Goal: Information Seeking & Learning: Learn about a topic

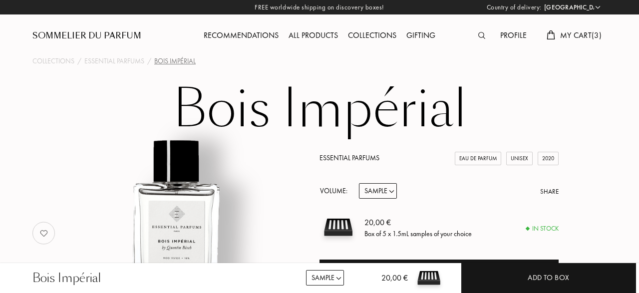
select select "DE"
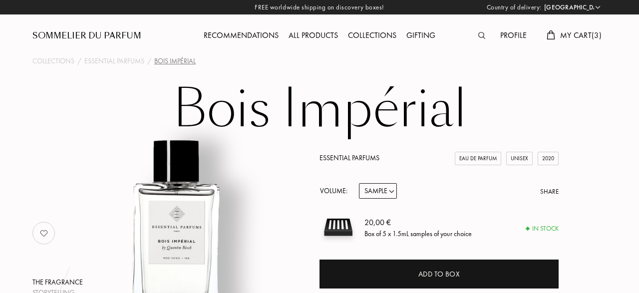
click at [245, 34] on div "Recommendations" at bounding box center [241, 35] width 85 height 13
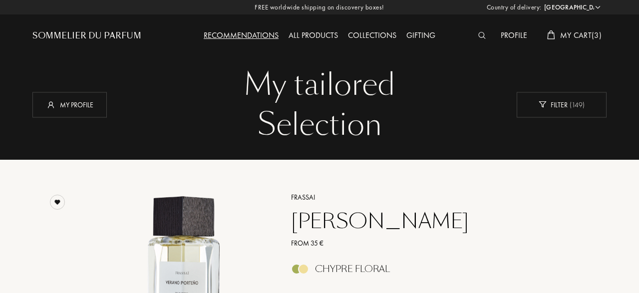
select select "DE"
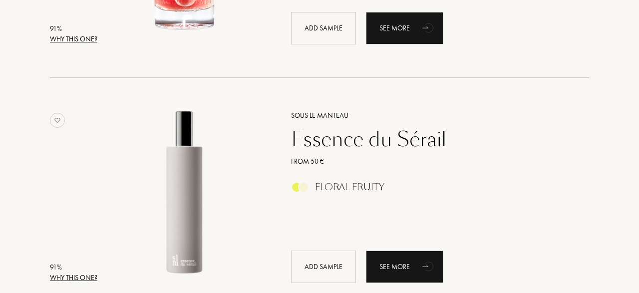
scroll to position [2039, 0]
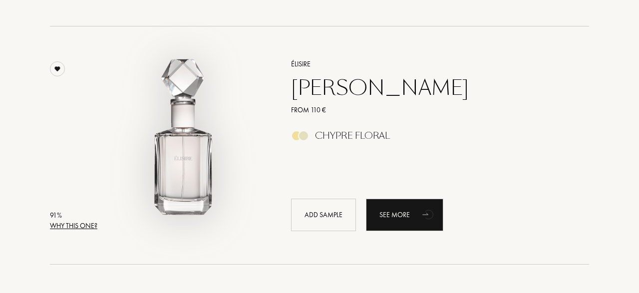
click at [194, 170] on img at bounding box center [184, 140] width 166 height 166
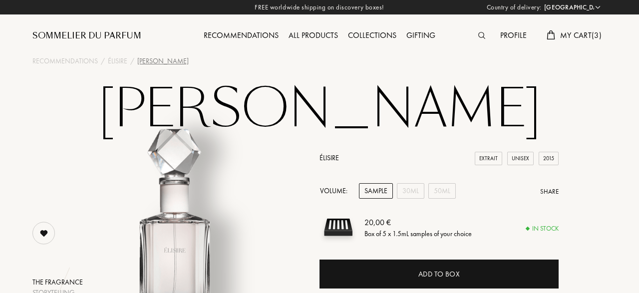
select select "DE"
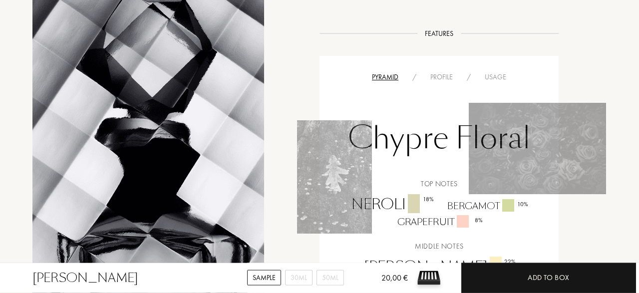
scroll to position [586, 0]
click at [435, 78] on div "Profile" at bounding box center [441, 77] width 36 height 10
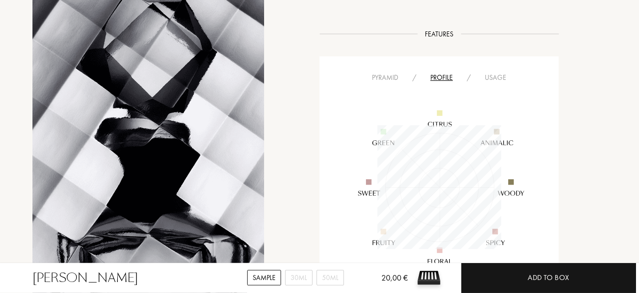
scroll to position [124, 124]
click at [494, 78] on div "Usage" at bounding box center [495, 77] width 35 height 10
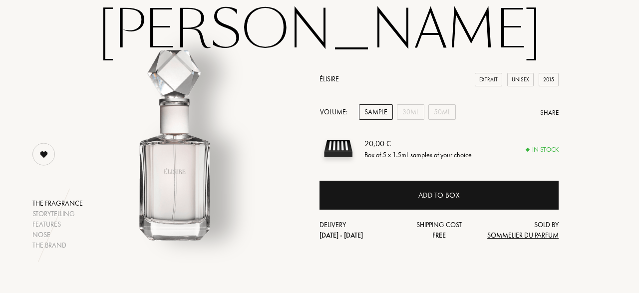
scroll to position [0, 0]
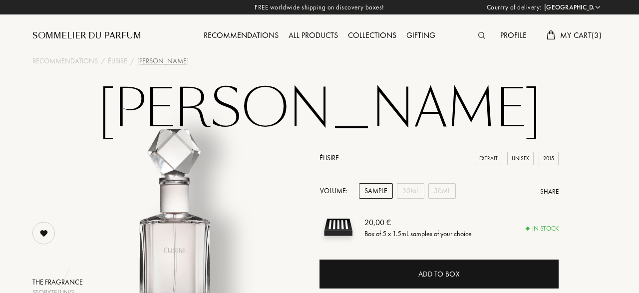
click at [573, 34] on span "My Cart ( 3 )" at bounding box center [580, 35] width 41 height 10
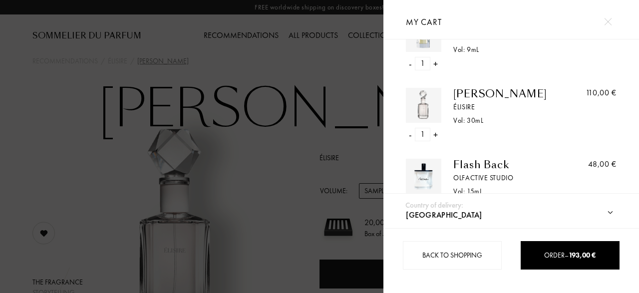
scroll to position [78, 0]
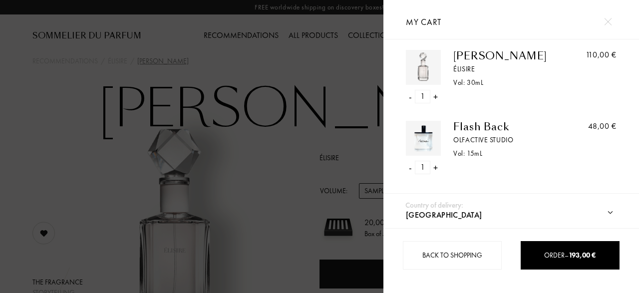
click at [410, 168] on div "-" at bounding box center [410, 167] width 3 height 13
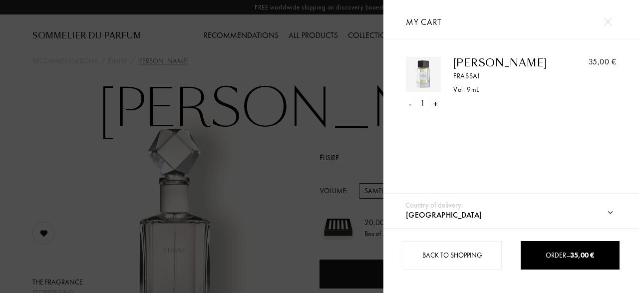
click at [433, 79] on img at bounding box center [423, 74] width 30 height 30
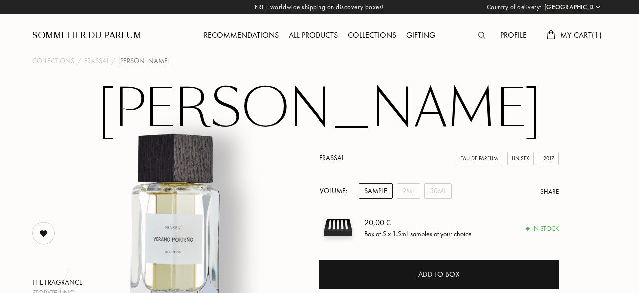
select select "DE"
click at [412, 193] on div "9mL" at bounding box center [408, 190] width 23 height 15
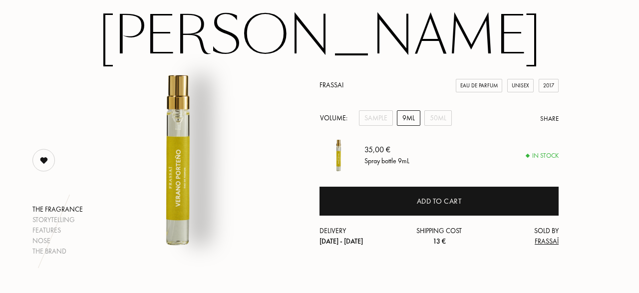
scroll to position [73, 0]
click at [432, 121] on div "50mL" at bounding box center [437, 117] width 27 height 15
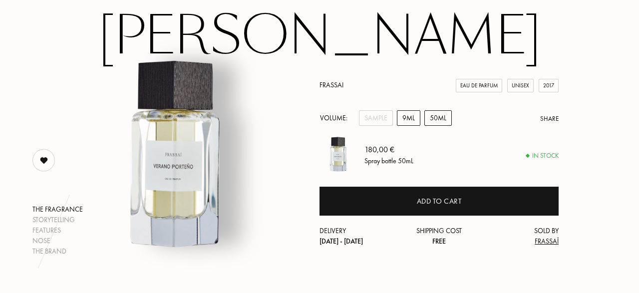
click at [410, 121] on div "9mL" at bounding box center [408, 117] width 23 height 15
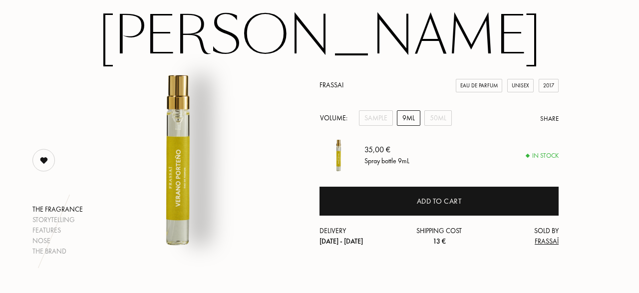
scroll to position [0, 0]
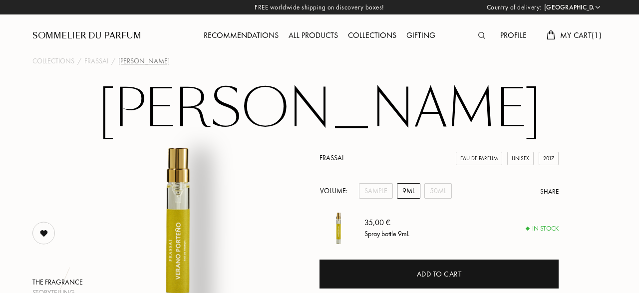
click at [572, 36] on span "My Cart ( 1 )" at bounding box center [580, 35] width 41 height 10
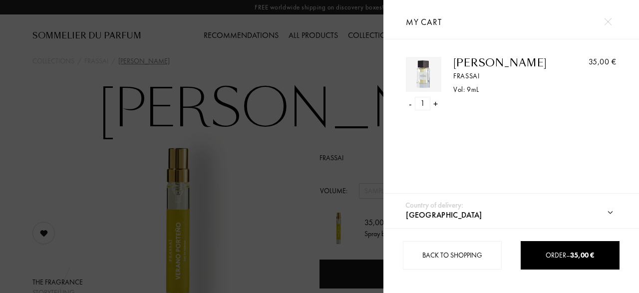
click at [271, 187] on div at bounding box center [191, 146] width 383 height 293
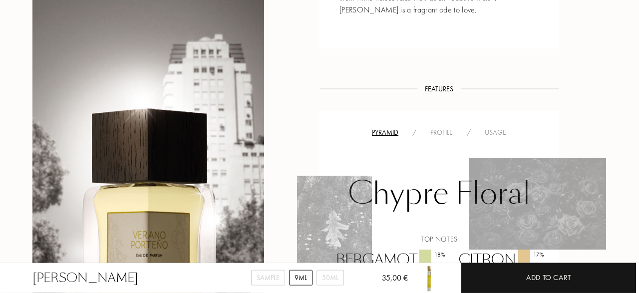
scroll to position [568, 0]
click at [443, 127] on div "Profile" at bounding box center [441, 132] width 36 height 10
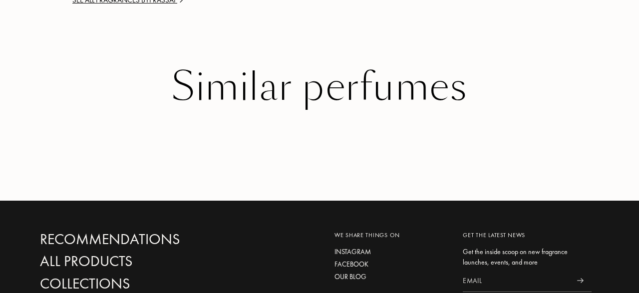
scroll to position [1437, 0]
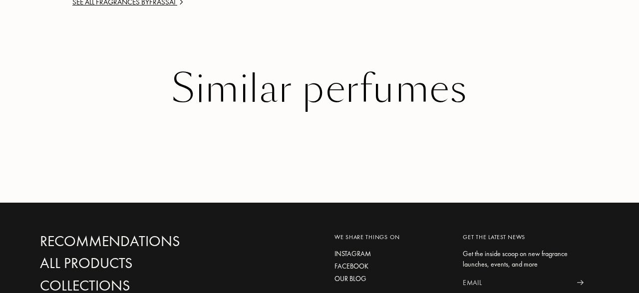
click at [354, 106] on div "Similar perfumes" at bounding box center [319, 88] width 559 height 43
click at [260, 103] on div "Similar perfumes" at bounding box center [319, 88] width 559 height 43
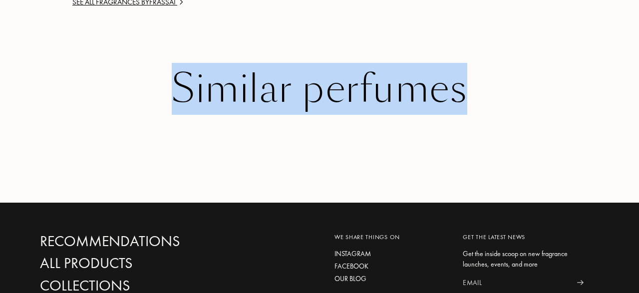
drag, startPoint x: 260, startPoint y: 103, endPoint x: 465, endPoint y: 100, distance: 205.1
click at [465, 100] on div "Similar perfumes" at bounding box center [319, 88] width 559 height 43
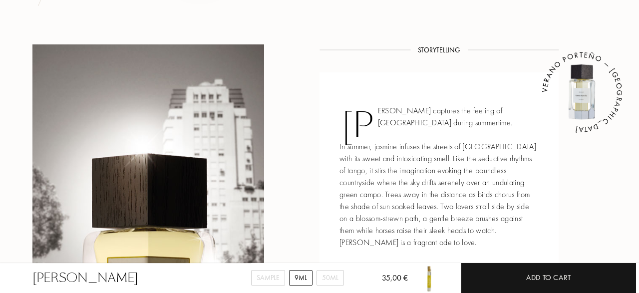
scroll to position [334, 0]
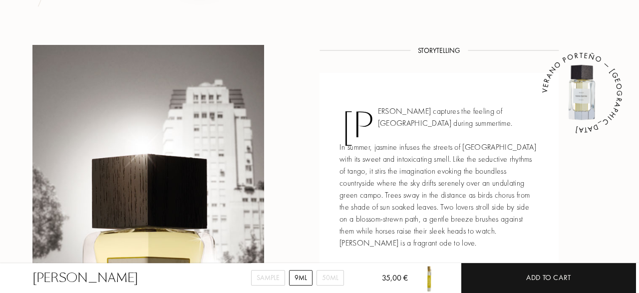
click at [576, 95] on img at bounding box center [582, 93] width 60 height 60
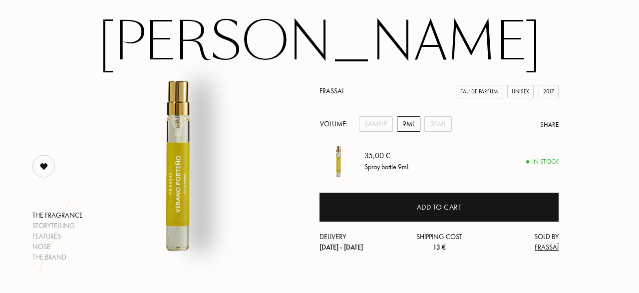
scroll to position [0, 0]
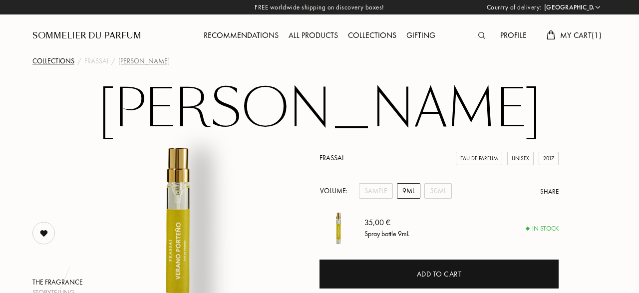
click at [58, 60] on div "Collections" at bounding box center [53, 61] width 42 height 10
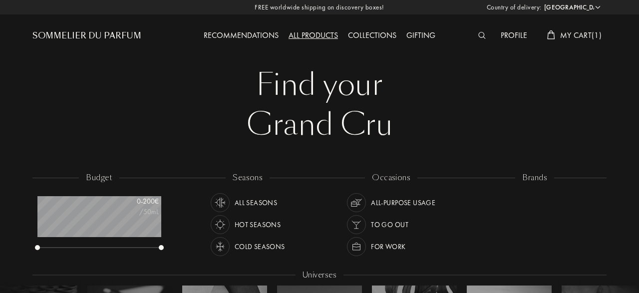
select select "DE"
click at [86, 34] on div "Sommelier du Parfum" at bounding box center [86, 36] width 109 height 12
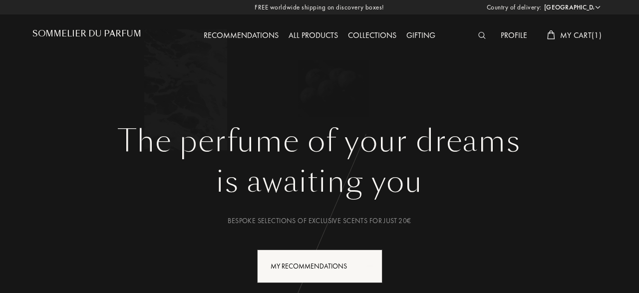
select select "DE"
click at [313, 273] on div "My Recommendations" at bounding box center [319, 265] width 125 height 33
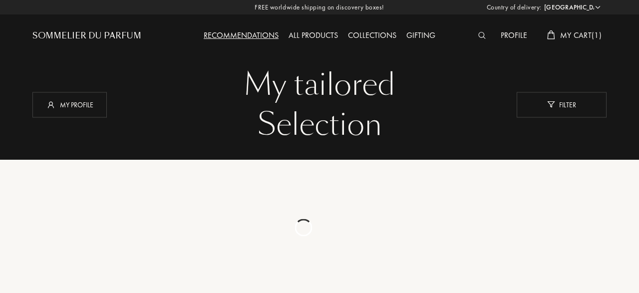
select select "DE"
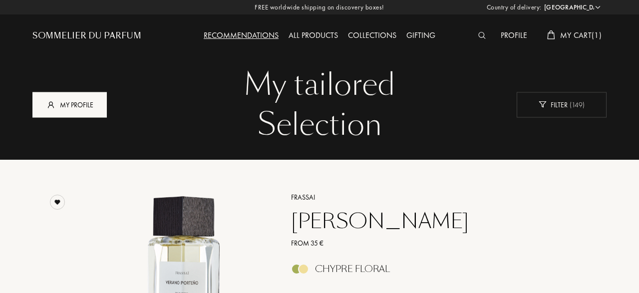
click at [74, 106] on div "My profile" at bounding box center [69, 104] width 74 height 25
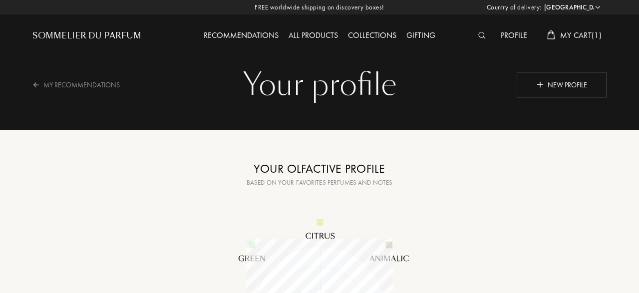
select select "DE"
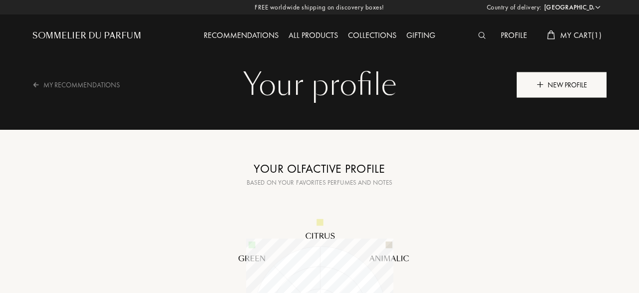
click at [567, 88] on div "New profile" at bounding box center [561, 84] width 90 height 25
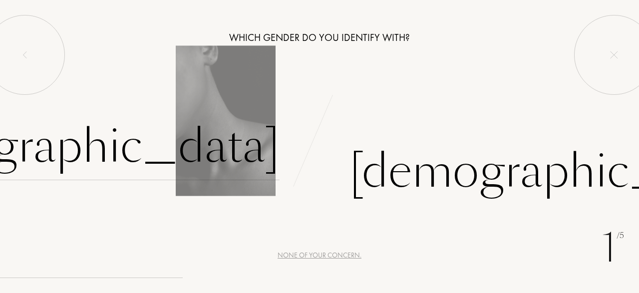
click at [210, 160] on div "[DEMOGRAPHIC_DATA]" at bounding box center [71, 146] width 417 height 67
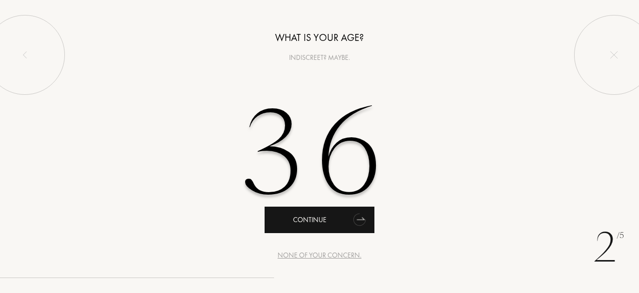
type input "36"
click at [306, 223] on div "Continue" at bounding box center [319, 220] width 110 height 26
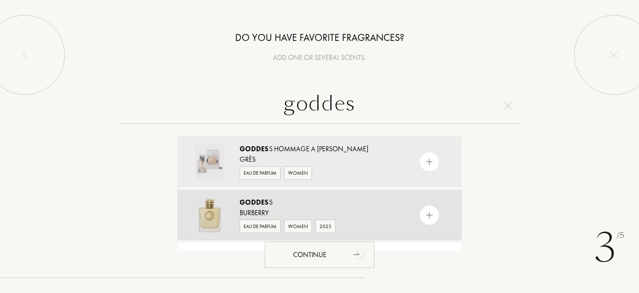
type input "goddes"
click at [427, 213] on img at bounding box center [429, 215] width 9 height 9
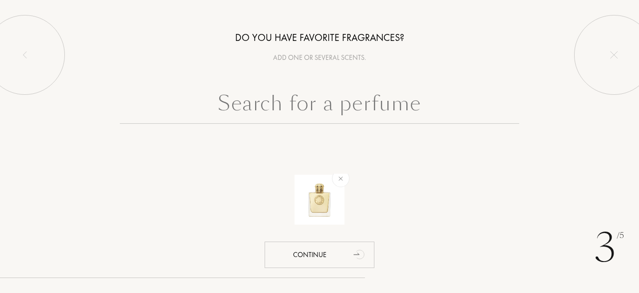
click at [319, 105] on input "text" at bounding box center [319, 106] width 399 height 36
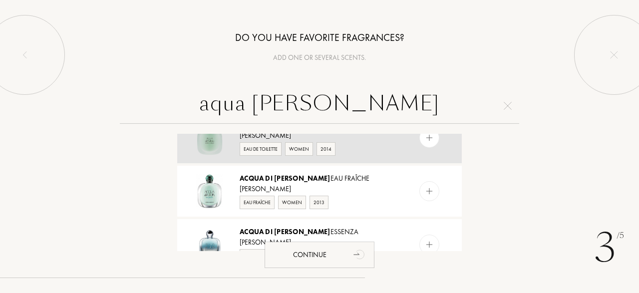
scroll to position [80, 0]
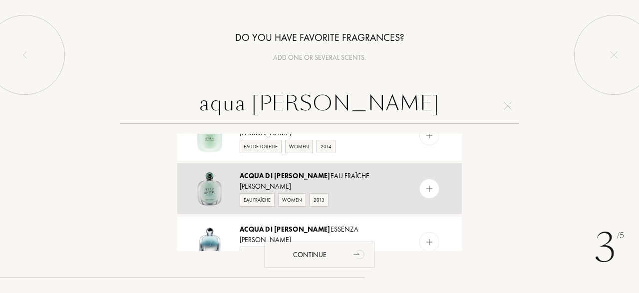
type input "aqua di gioia"
click at [432, 186] on img at bounding box center [429, 188] width 9 height 9
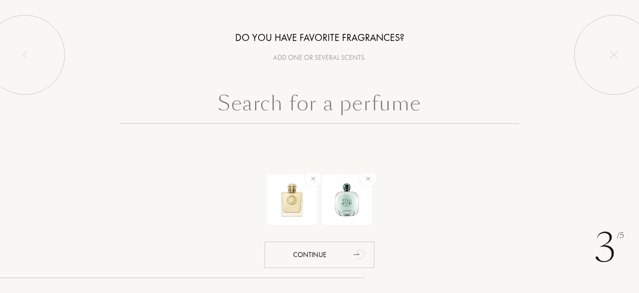
scroll to position [0, 0]
click at [339, 99] on input "text" at bounding box center [319, 106] width 399 height 36
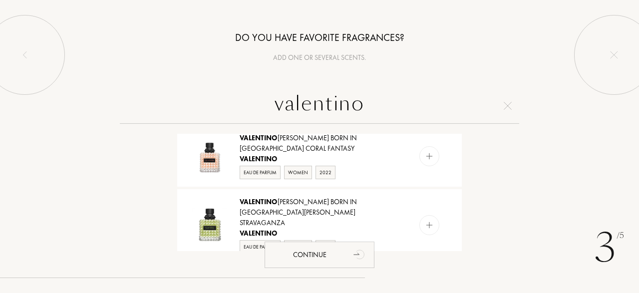
scroll to position [619, 0]
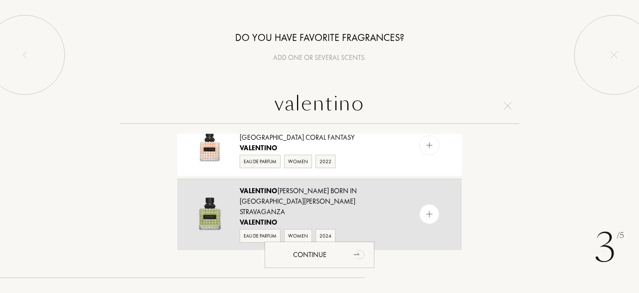
type input "valentino"
click at [437, 204] on div at bounding box center [429, 214] width 20 height 20
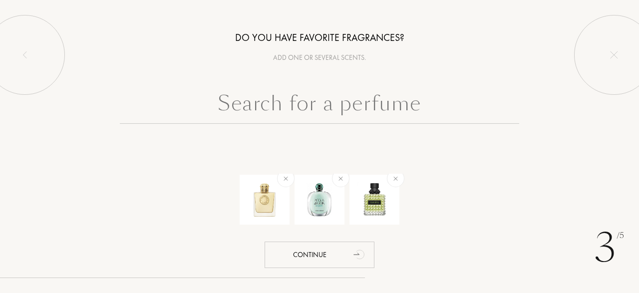
scroll to position [0, 0]
click at [325, 106] on input "text" at bounding box center [319, 106] width 399 height 36
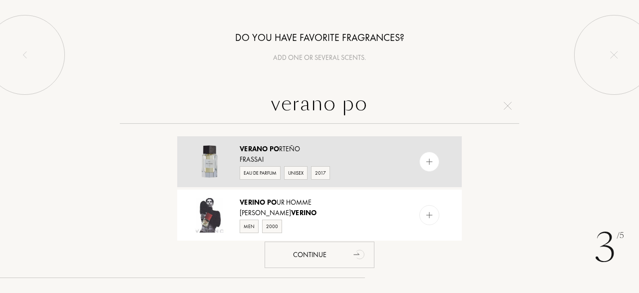
type input "verano po"
click at [429, 157] on img at bounding box center [429, 161] width 9 height 9
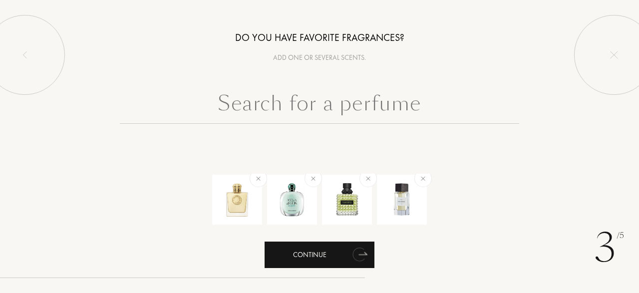
click at [314, 258] on div "Continue" at bounding box center [319, 255] width 110 height 26
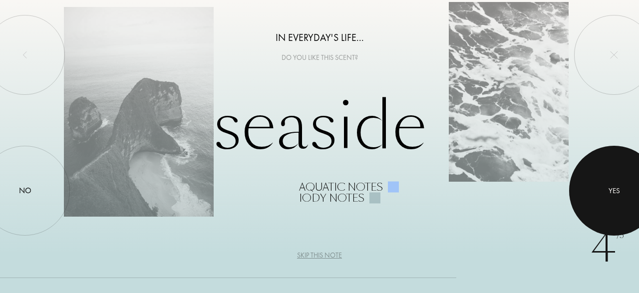
click at [602, 190] on div at bounding box center [614, 191] width 90 height 90
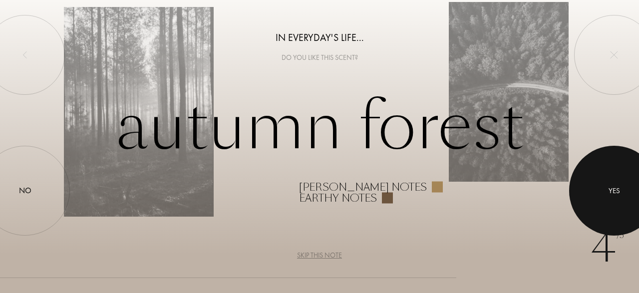
click at [602, 190] on div at bounding box center [614, 191] width 90 height 90
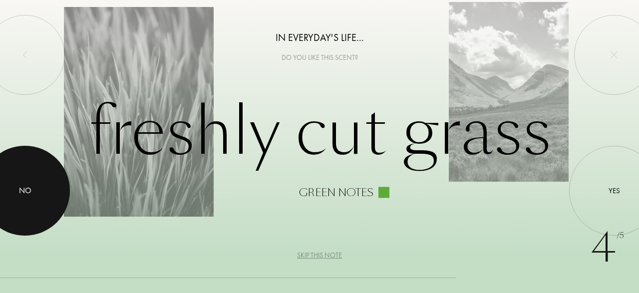
click at [27, 200] on div at bounding box center [25, 191] width 90 height 90
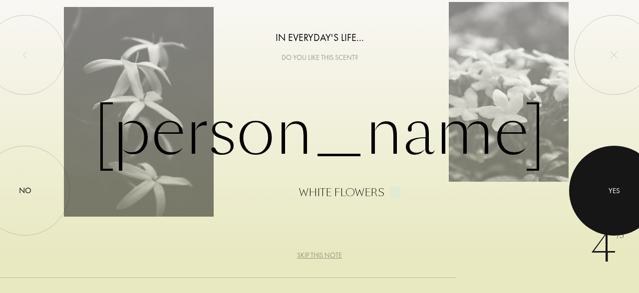
click at [607, 200] on div at bounding box center [614, 191] width 90 height 90
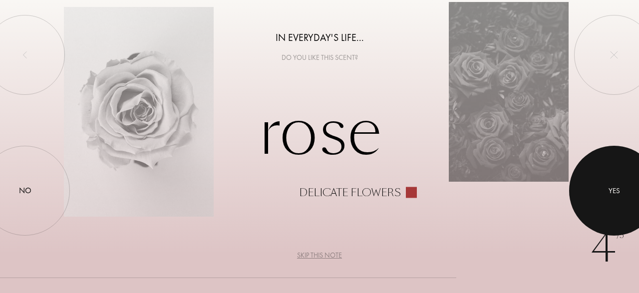
click at [615, 194] on div "Yes" at bounding box center [613, 190] width 11 height 11
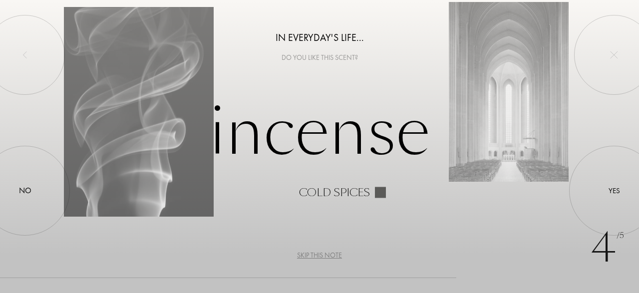
click at [308, 256] on div "Skip this note" at bounding box center [319, 255] width 45 height 10
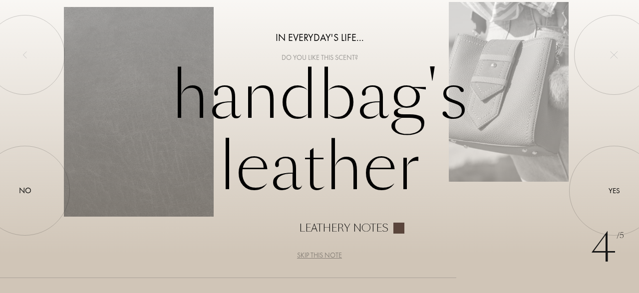
click at [325, 254] on div "Skip this note" at bounding box center [319, 255] width 45 height 10
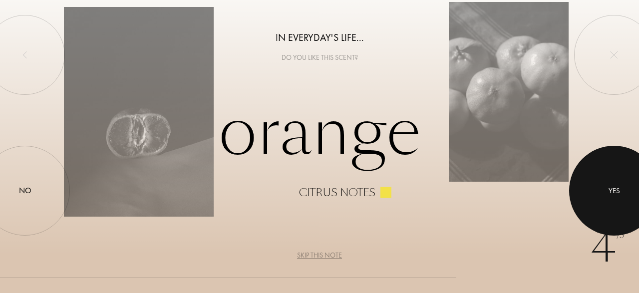
click at [611, 183] on div at bounding box center [614, 191] width 90 height 90
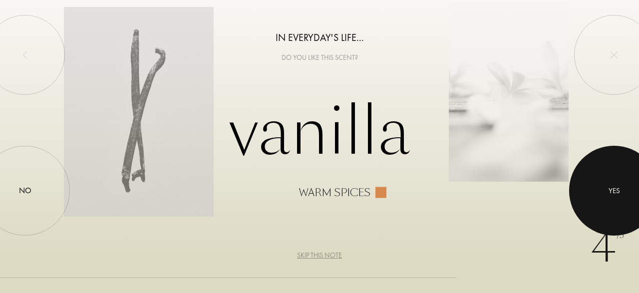
click at [611, 183] on div at bounding box center [614, 191] width 90 height 90
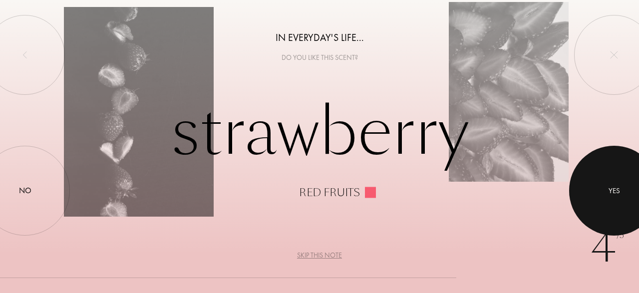
click at [611, 183] on div at bounding box center [614, 191] width 90 height 90
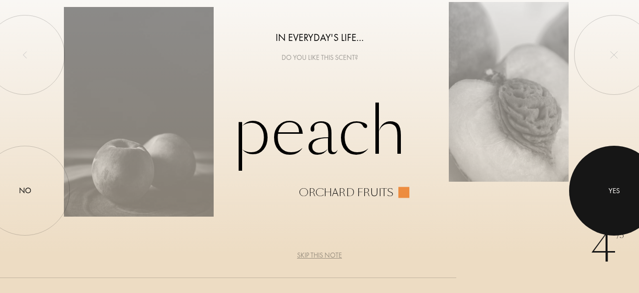
click at [611, 183] on div at bounding box center [614, 191] width 90 height 90
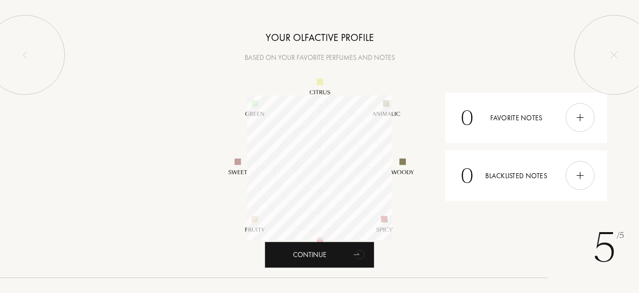
scroll to position [145, 145]
click at [582, 116] on img at bounding box center [579, 117] width 11 height 11
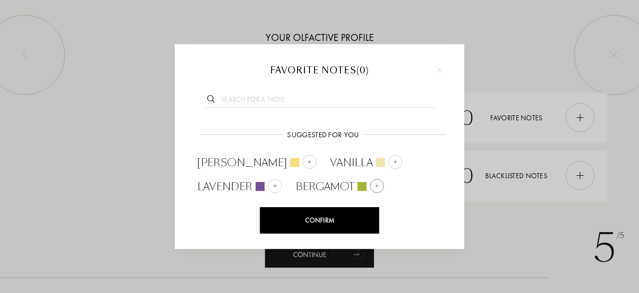
click at [378, 184] on img at bounding box center [376, 185] width 5 height 5
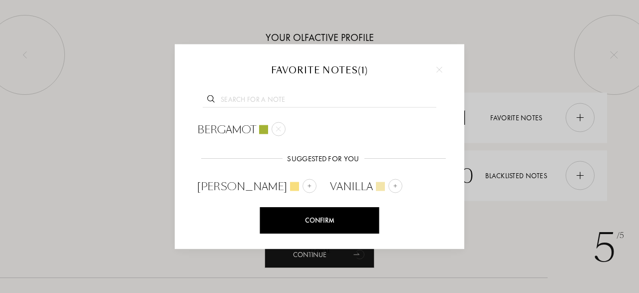
click at [266, 97] on input "text" at bounding box center [320, 100] width 234 height 13
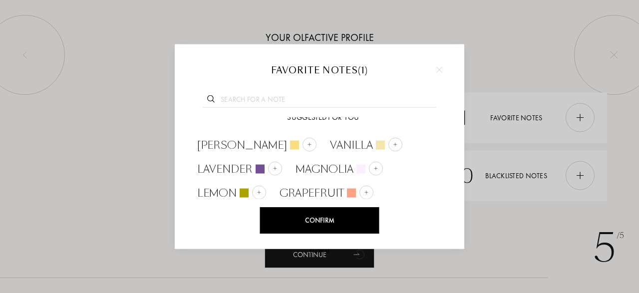
scroll to position [42, 0]
click at [376, 167] on img at bounding box center [375, 167] width 5 height 5
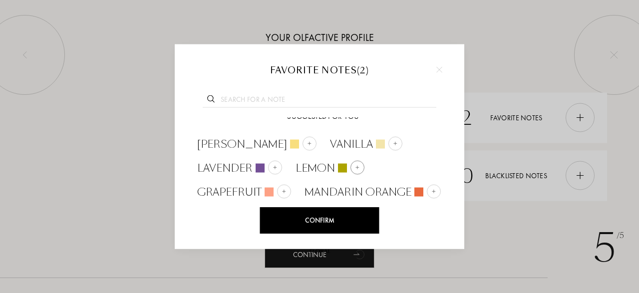
scroll to position [43, 0]
click at [281, 189] on img at bounding box center [283, 190] width 5 height 5
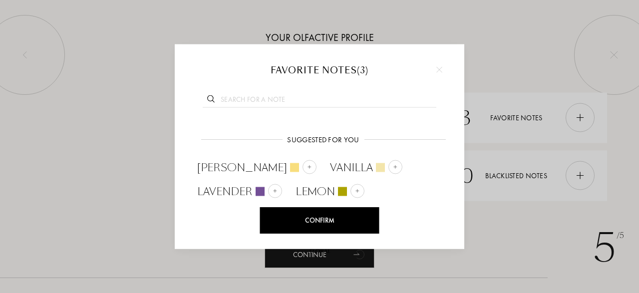
scroll to position [67, 0]
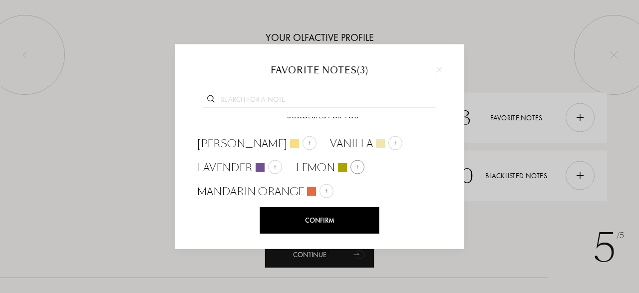
click at [357, 164] on img at bounding box center [357, 166] width 5 height 5
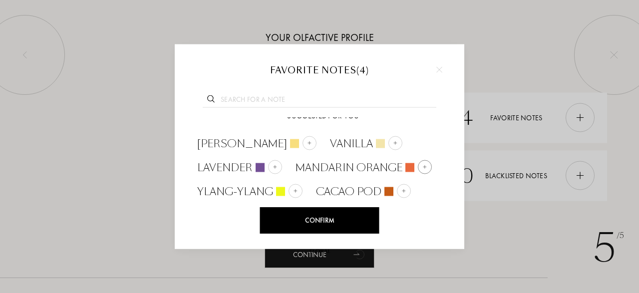
click at [422, 164] on img at bounding box center [424, 166] width 5 height 5
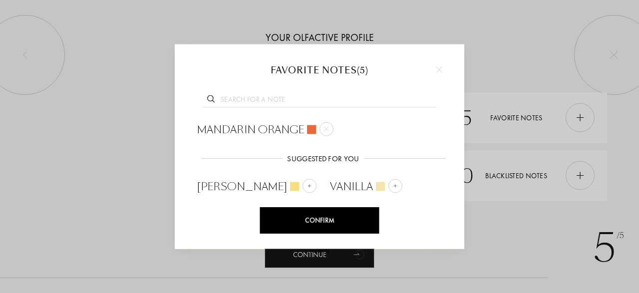
scroll to position [91, 0]
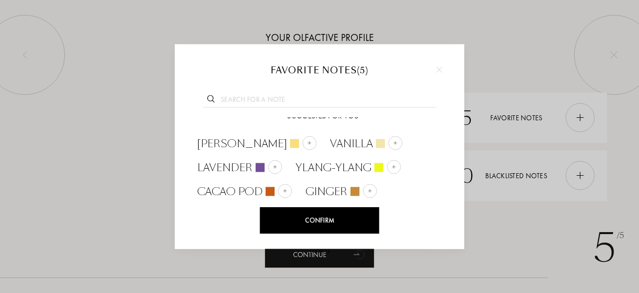
click at [276, 101] on input "text" at bounding box center [320, 100] width 234 height 13
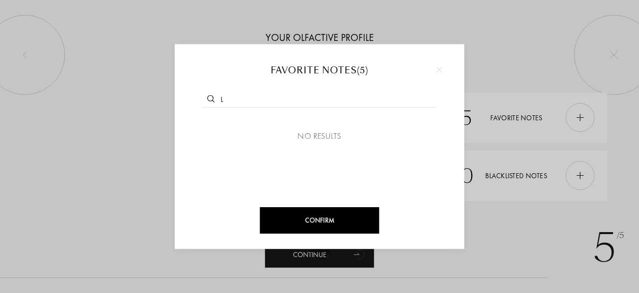
scroll to position [0, 0]
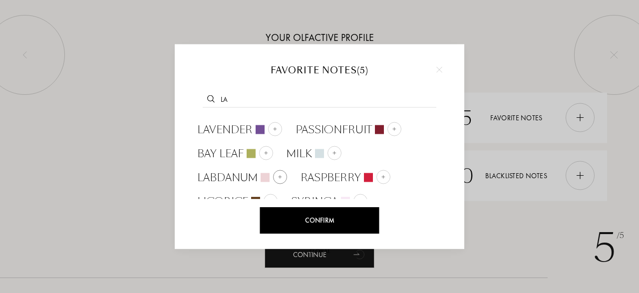
type input "la"
click at [282, 174] on img at bounding box center [279, 176] width 5 height 5
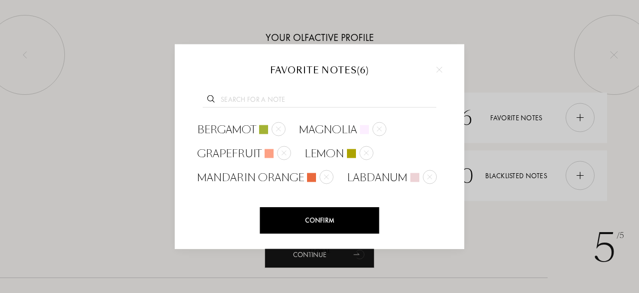
click at [292, 96] on input "text" at bounding box center [320, 100] width 234 height 13
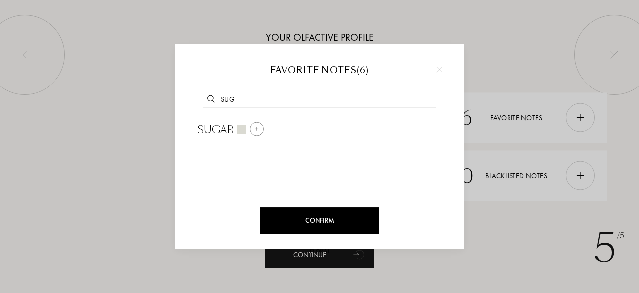
type input "sug"
click at [254, 132] on div at bounding box center [256, 129] width 14 height 14
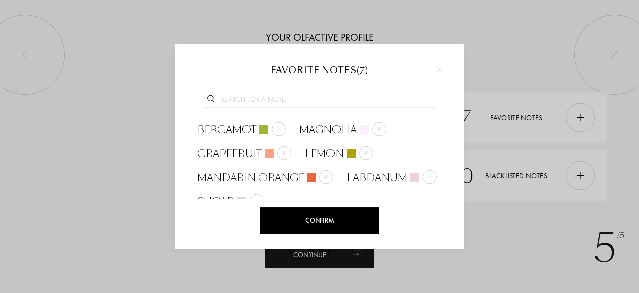
click at [247, 94] on div at bounding box center [319, 98] width 259 height 38
click at [247, 100] on input "text" at bounding box center [320, 100] width 234 height 13
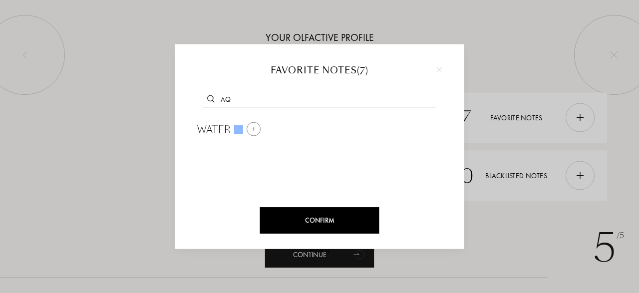
type input "aq"
click at [252, 127] on img at bounding box center [253, 128] width 5 height 5
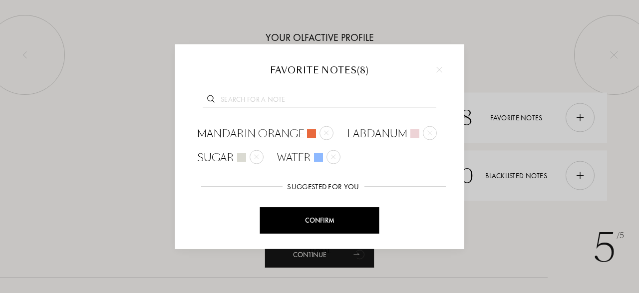
scroll to position [47, 0]
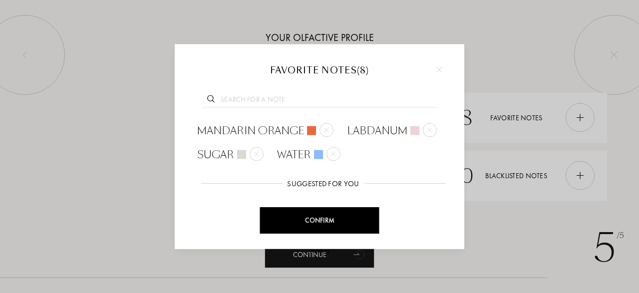
click at [249, 103] on input "text" at bounding box center [320, 100] width 234 height 13
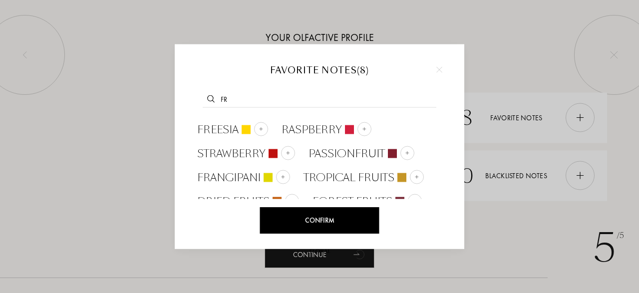
type input "f"
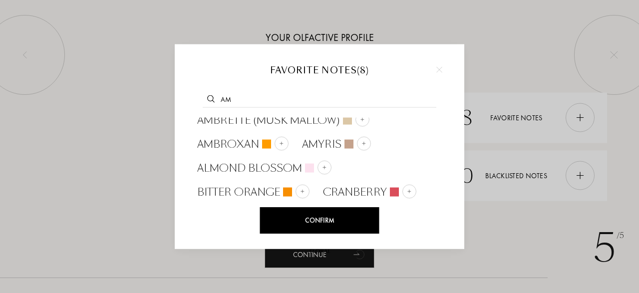
scroll to position [58, 0]
type input "am"
click at [281, 141] on img at bounding box center [281, 142] width 5 height 5
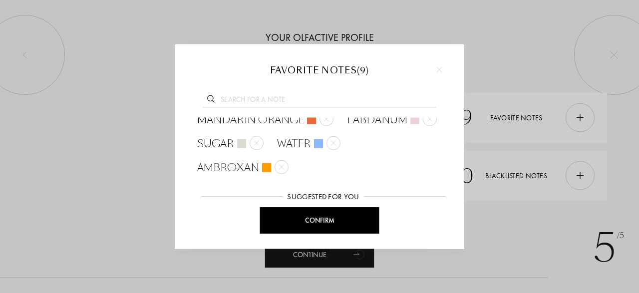
click at [260, 99] on input "text" at bounding box center [320, 100] width 234 height 13
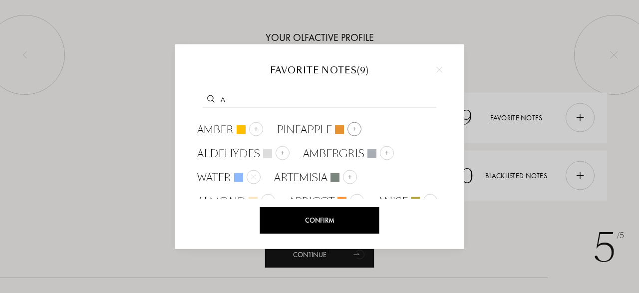
type input "a"
click at [352, 128] on img at bounding box center [354, 128] width 5 height 5
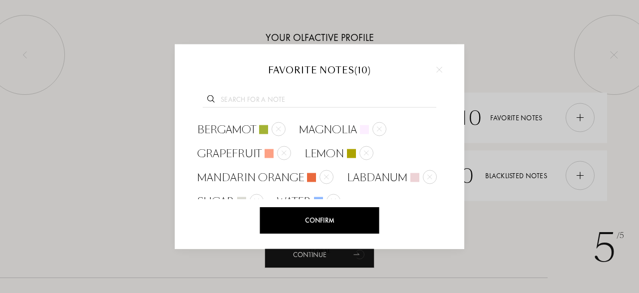
type input "a"
click at [261, 97] on input "a" at bounding box center [320, 100] width 234 height 13
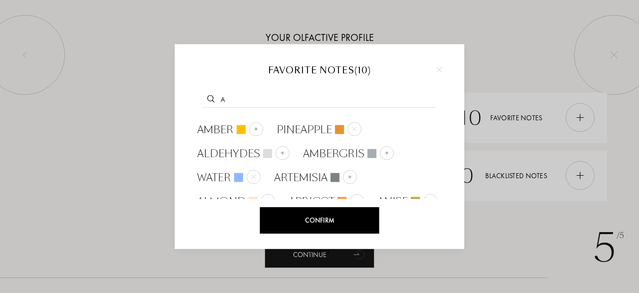
scroll to position [34, 0]
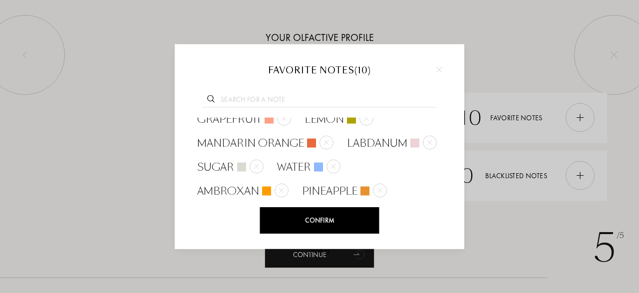
type input "b"
type input "c"
type input "d"
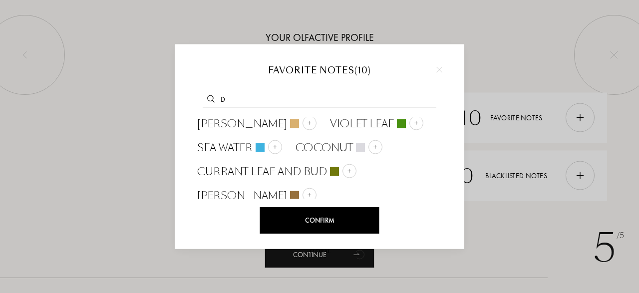
scroll to position [58, 0]
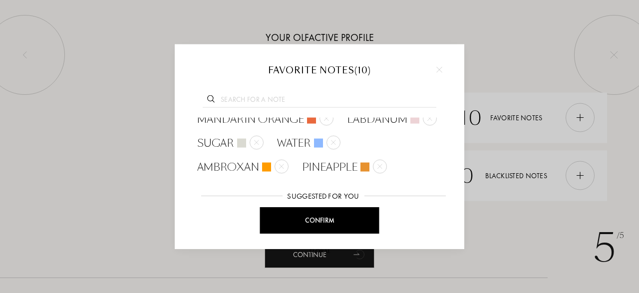
type input "e"
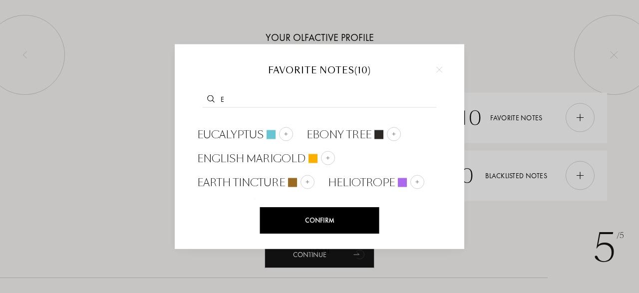
scroll to position [0, 0]
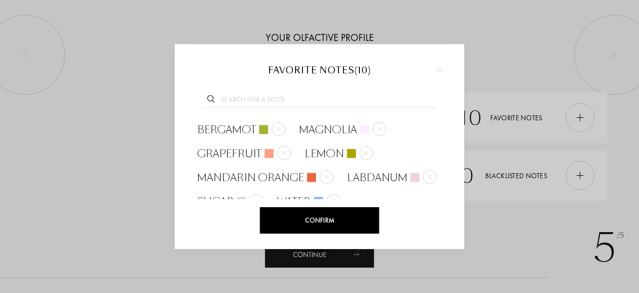
type input "f"
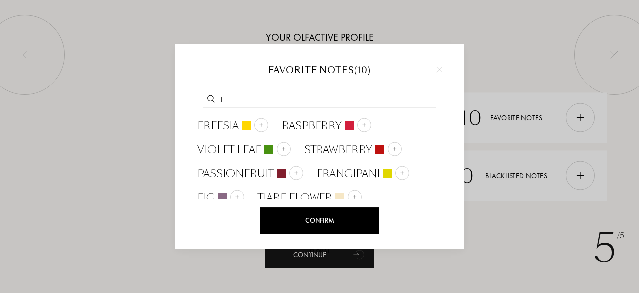
scroll to position [34, 0]
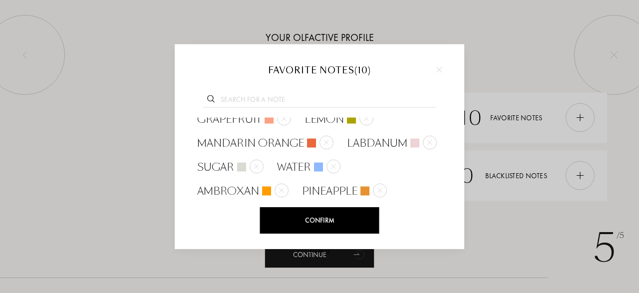
type input "g"
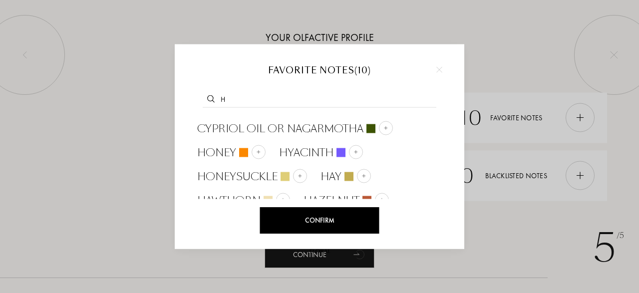
scroll to position [58, 0]
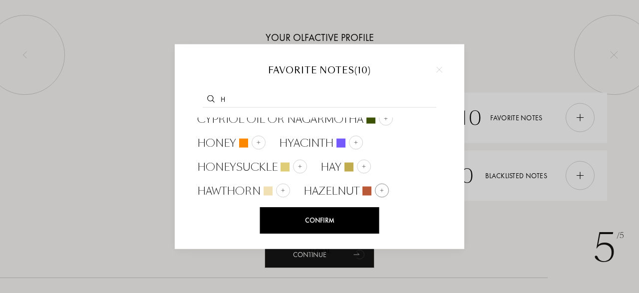
type input "h"
click at [380, 191] on img at bounding box center [381, 190] width 5 height 5
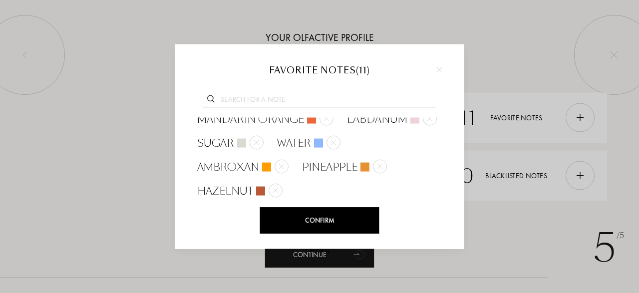
click at [253, 102] on input "text" at bounding box center [320, 100] width 234 height 13
type input "i"
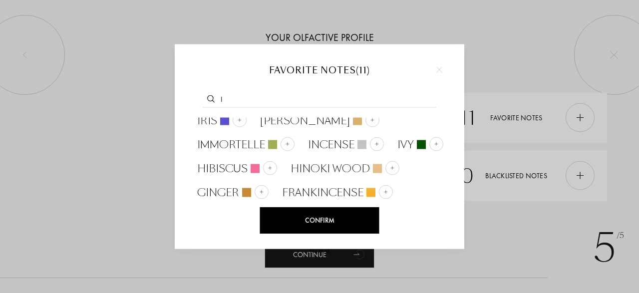
scroll to position [10, 0]
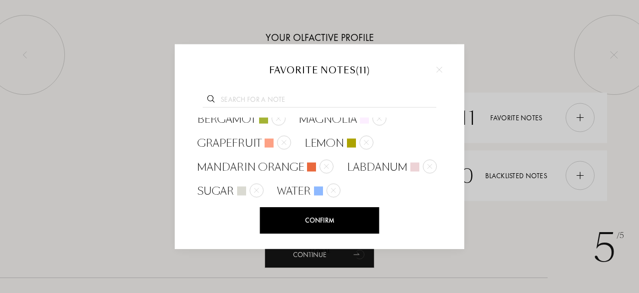
type input "j"
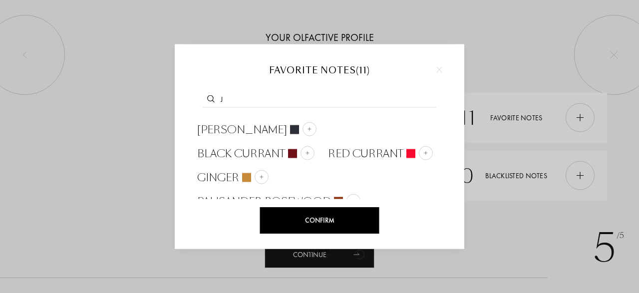
scroll to position [58, 0]
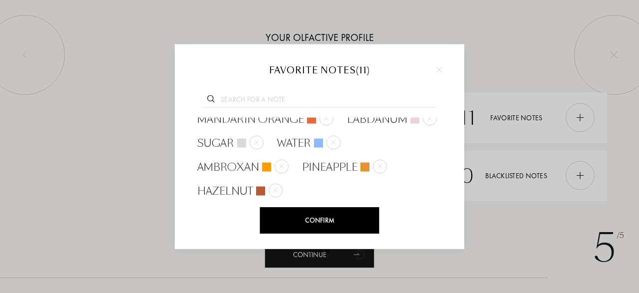
type input "k"
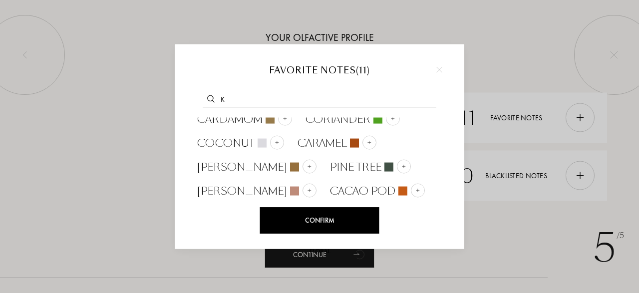
scroll to position [0, 0]
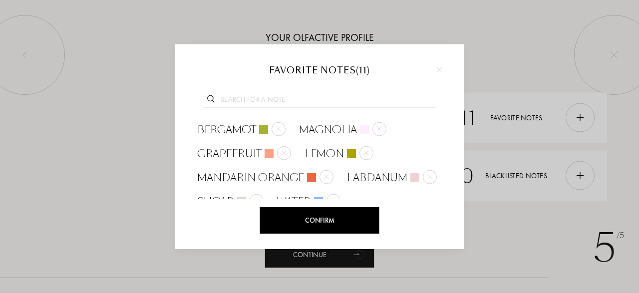
type input "l"
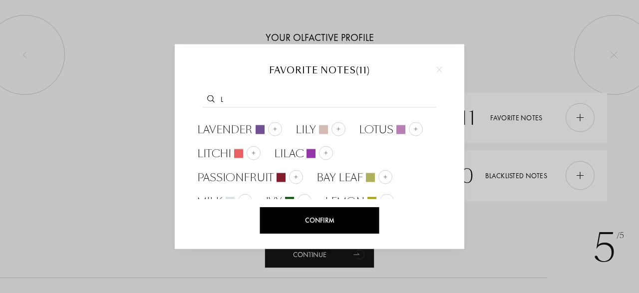
scroll to position [10, 0]
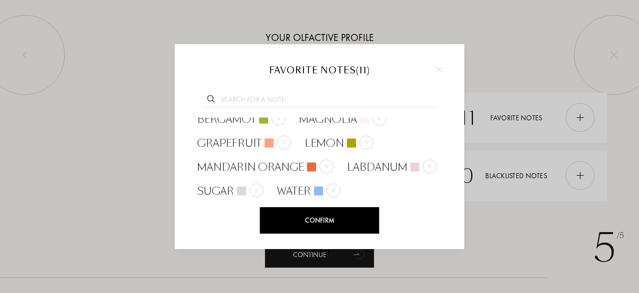
type input "m"
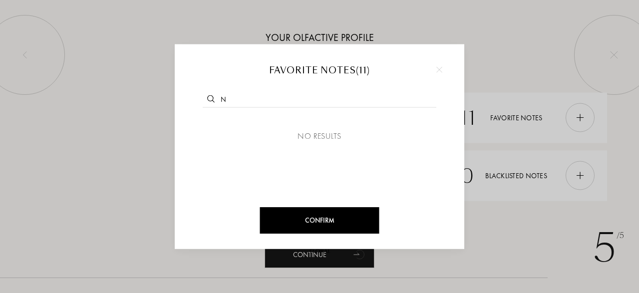
scroll to position [0, 0]
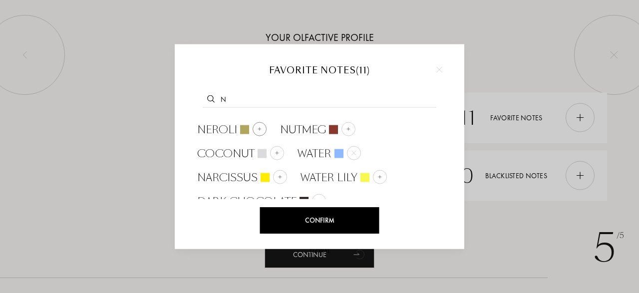
type input "n"
click at [258, 125] on div at bounding box center [259, 129] width 14 height 14
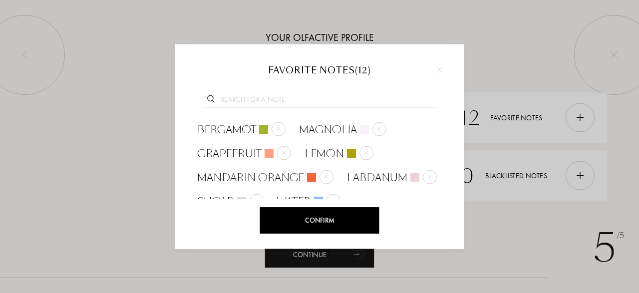
click at [287, 98] on input "text" at bounding box center [320, 100] width 234 height 13
type input "n"
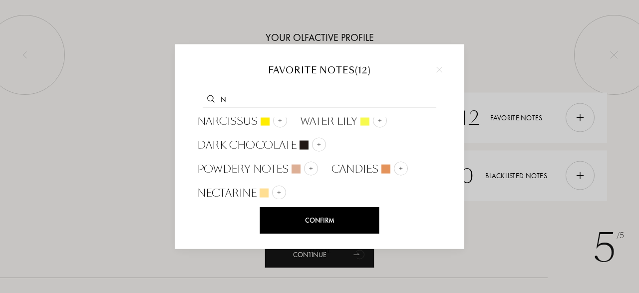
scroll to position [58, 0]
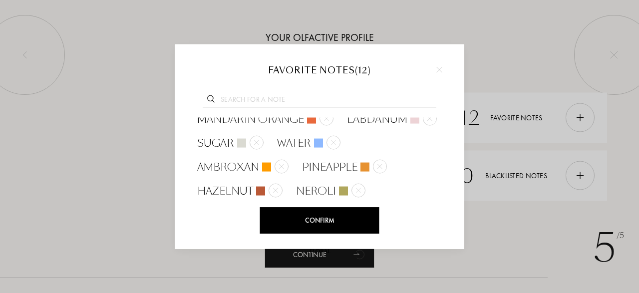
type input "o"
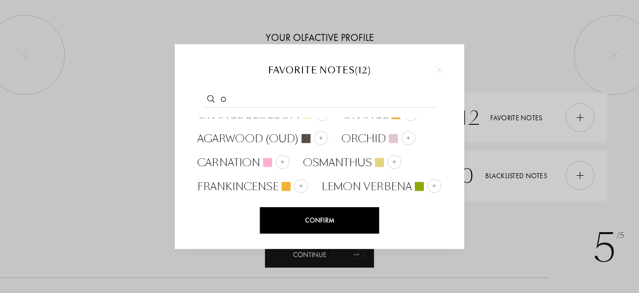
scroll to position [0, 0]
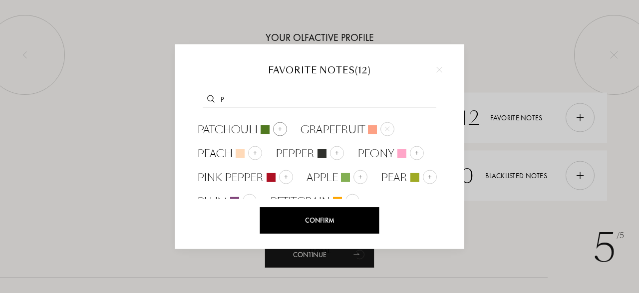
type input "p"
click at [279, 128] on img at bounding box center [279, 128] width 5 height 5
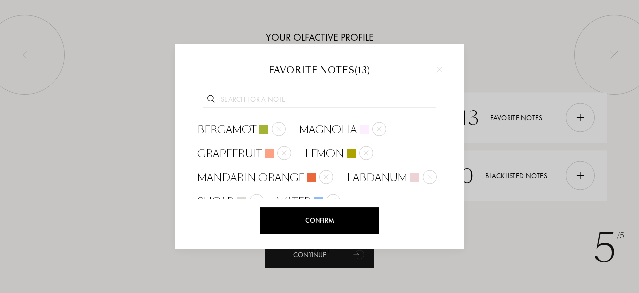
click at [269, 103] on input "text" at bounding box center [320, 100] width 234 height 13
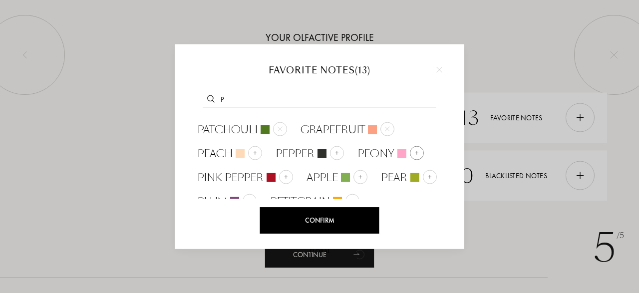
type input "p"
click at [414, 153] on img at bounding box center [416, 152] width 5 height 5
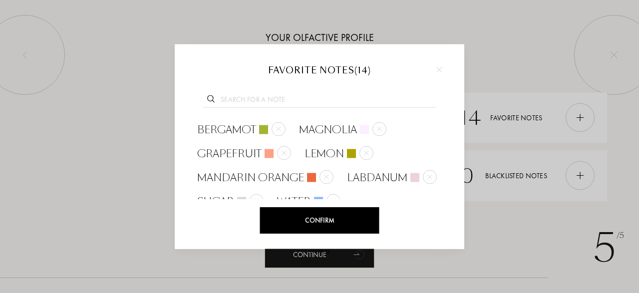
click at [265, 98] on input "text" at bounding box center [320, 100] width 234 height 13
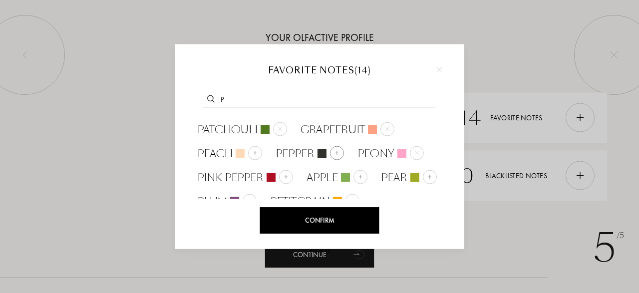
type input "p"
click at [334, 153] on img at bounding box center [336, 152] width 5 height 5
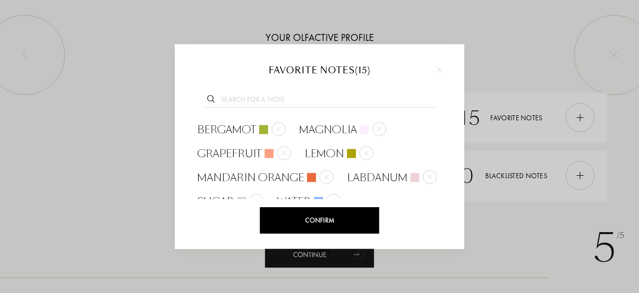
click at [292, 95] on input "text" at bounding box center [320, 100] width 234 height 13
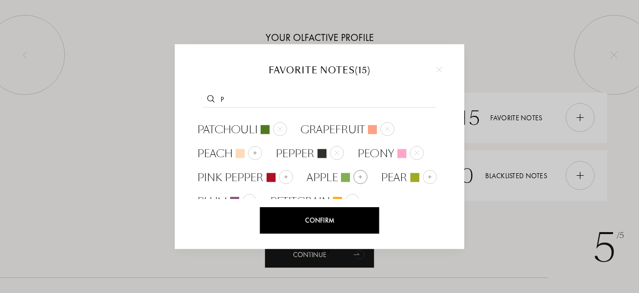
type input "p"
click at [362, 176] on div at bounding box center [360, 177] width 14 height 14
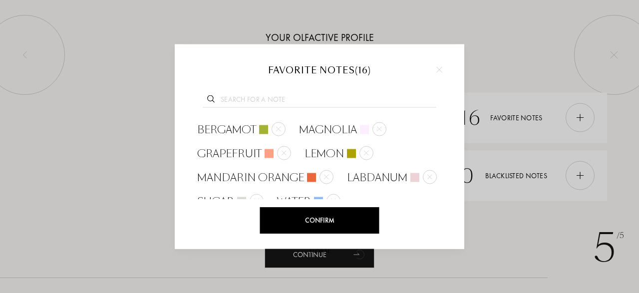
click at [278, 96] on input "text" at bounding box center [320, 100] width 234 height 13
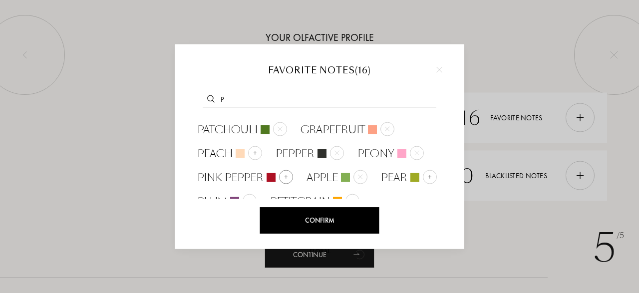
type input "p"
click at [283, 178] on img at bounding box center [285, 176] width 5 height 5
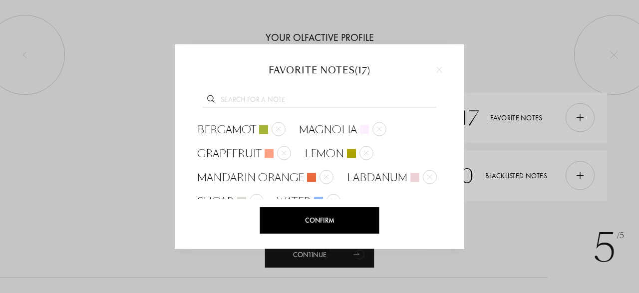
click at [267, 97] on input "text" at bounding box center [320, 100] width 234 height 13
type input "p"
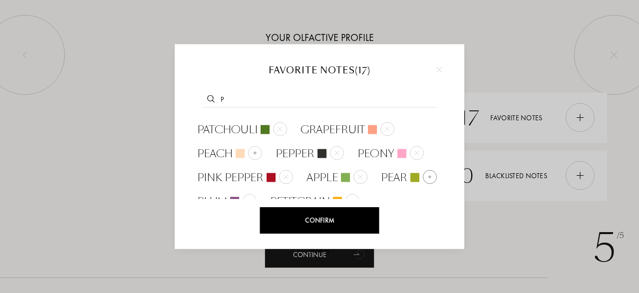
scroll to position [10, 0]
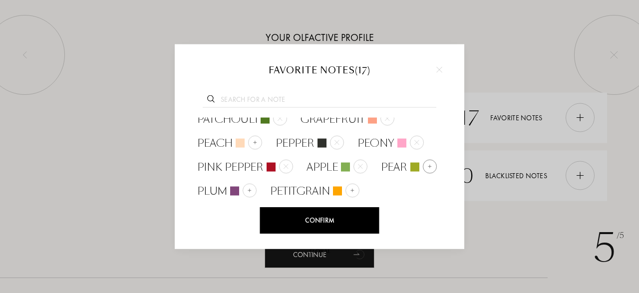
type input "q"
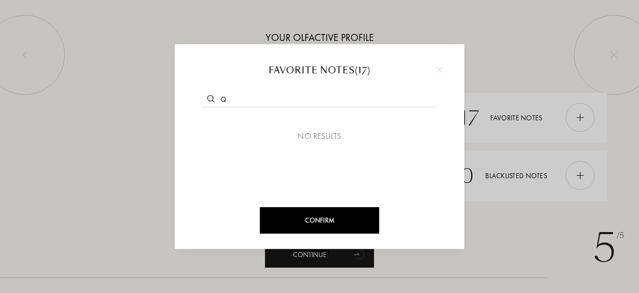
scroll to position [0, 0]
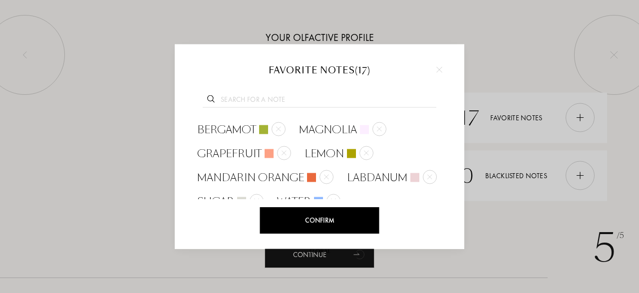
type input "r"
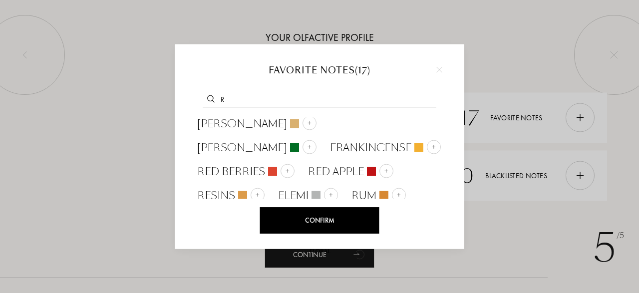
scroll to position [34, 0]
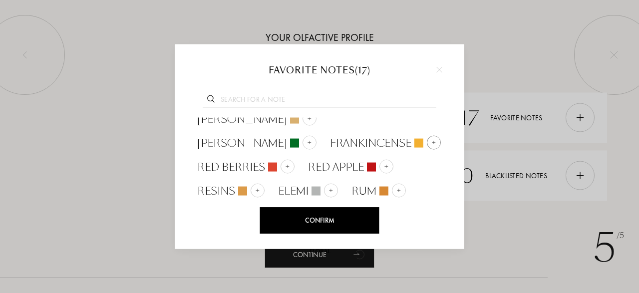
type input "s"
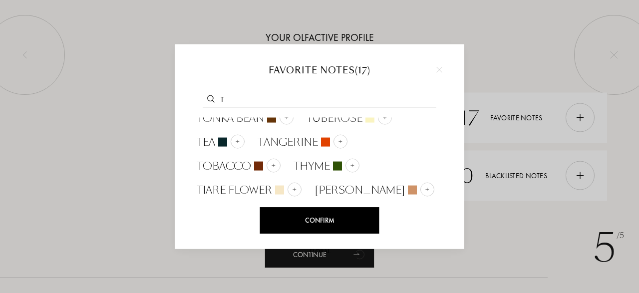
scroll to position [0, 0]
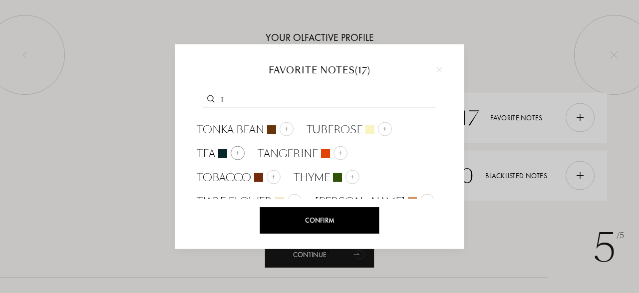
type input "t"
click at [237, 156] on div at bounding box center [238, 153] width 14 height 14
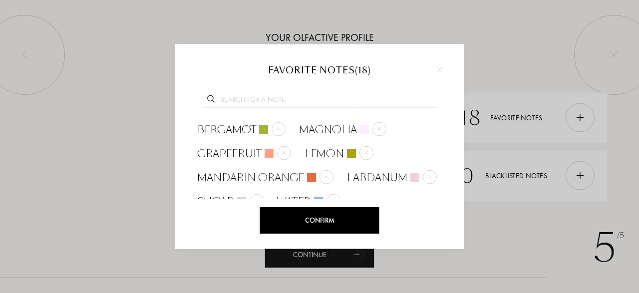
click at [244, 95] on input "text" at bounding box center [320, 100] width 234 height 13
type input "u"
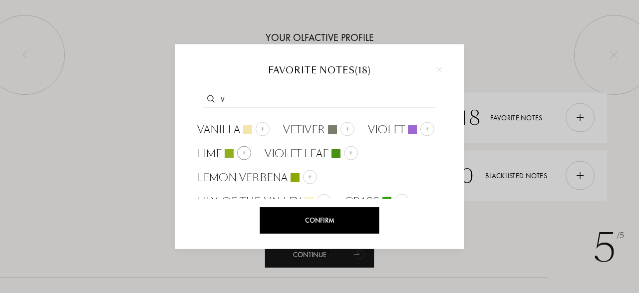
type input "v"
click at [240, 156] on div at bounding box center [244, 153] width 14 height 14
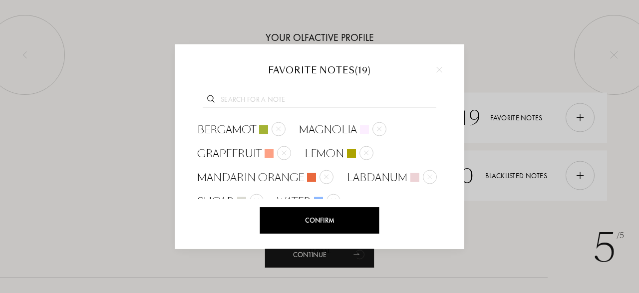
click at [229, 102] on input "text" at bounding box center [320, 100] width 234 height 13
type input "v"
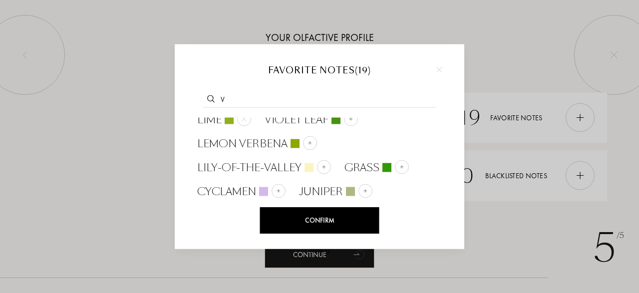
scroll to position [34, 0]
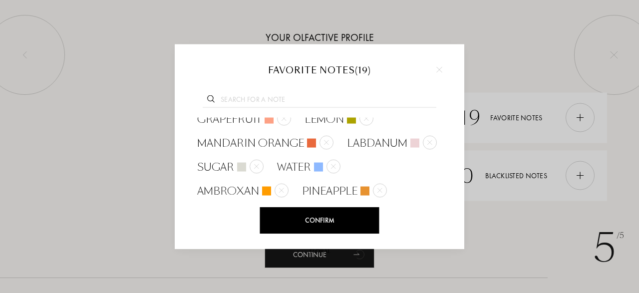
type input "w"
type input "x"
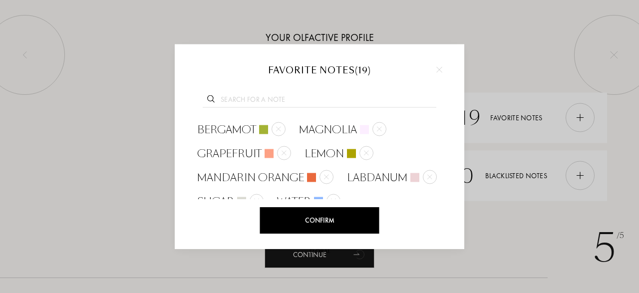
type input "y"
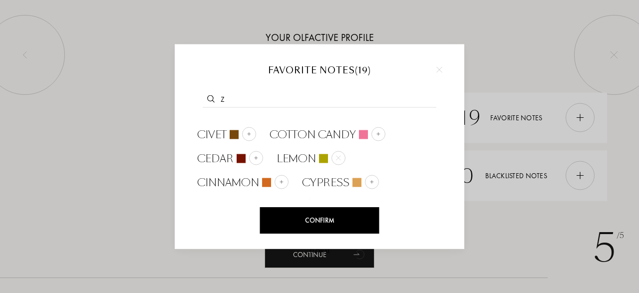
scroll to position [34, 0]
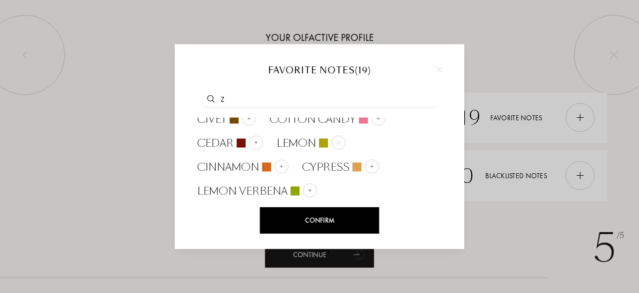
type input "z"
click at [356, 215] on div "Confirm" at bounding box center [319, 220] width 119 height 26
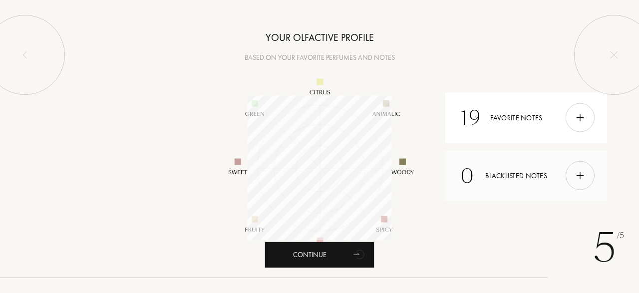
click at [584, 175] on img at bounding box center [579, 175] width 11 height 11
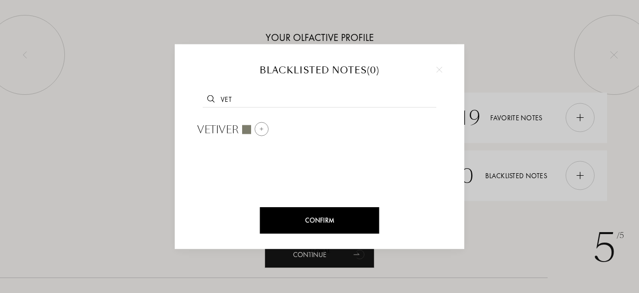
type input "vet"
click at [264, 126] on div at bounding box center [261, 129] width 14 height 14
click at [311, 100] on input "text" at bounding box center [320, 100] width 234 height 13
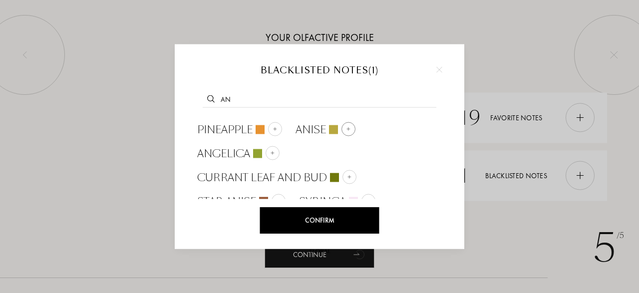
type input "an"
click at [346, 129] on img at bounding box center [348, 128] width 5 height 5
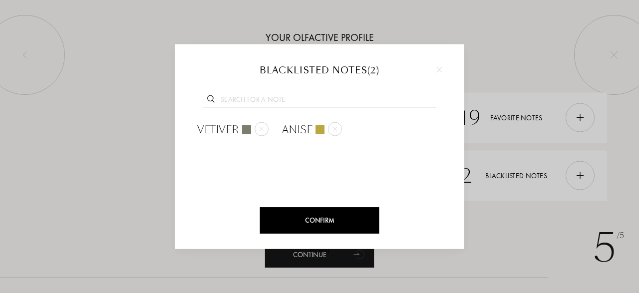
click at [249, 100] on input "text" at bounding box center [320, 100] width 234 height 13
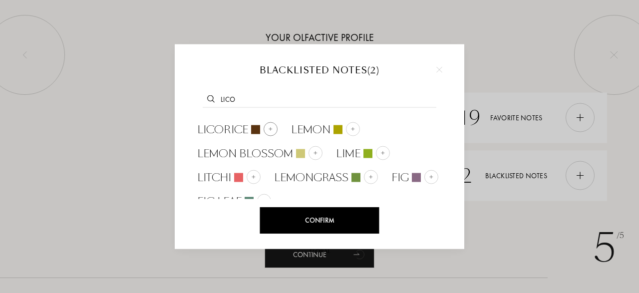
type input "lico"
click at [273, 130] on div at bounding box center [270, 129] width 14 height 14
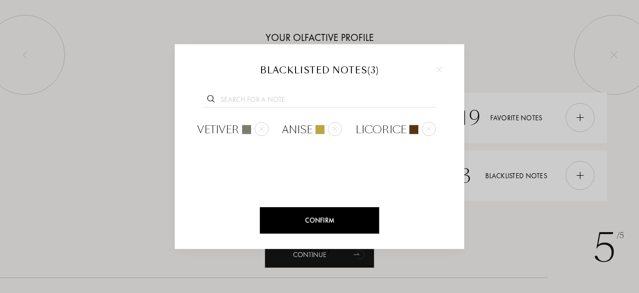
click at [311, 224] on div "Confirm" at bounding box center [319, 220] width 119 height 26
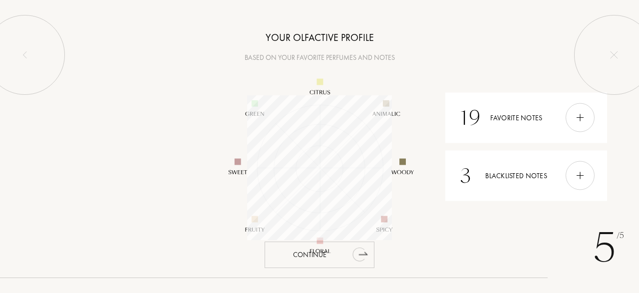
click at [314, 255] on div "Continue" at bounding box center [319, 255] width 110 height 26
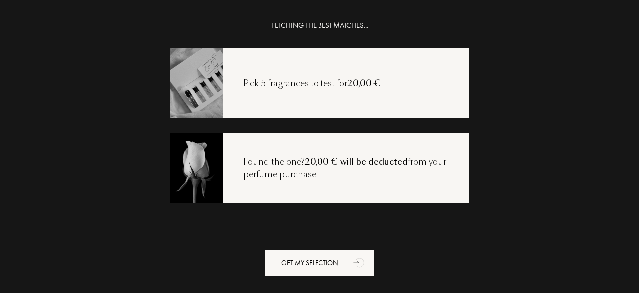
click at [344, 109] on div "Pick 5 fragrances to test for 20,00 €" at bounding box center [319, 83] width 299 height 70
click at [205, 85] on img at bounding box center [196, 83] width 54 height 72
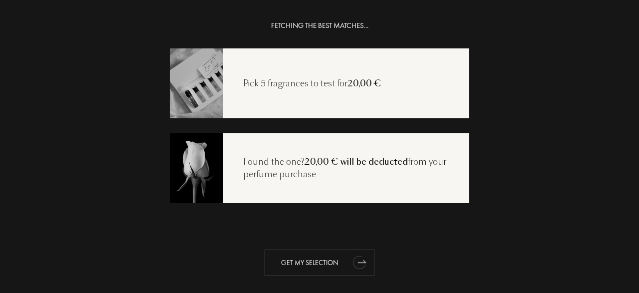
click at [308, 266] on div "Get my selection" at bounding box center [319, 262] width 110 height 26
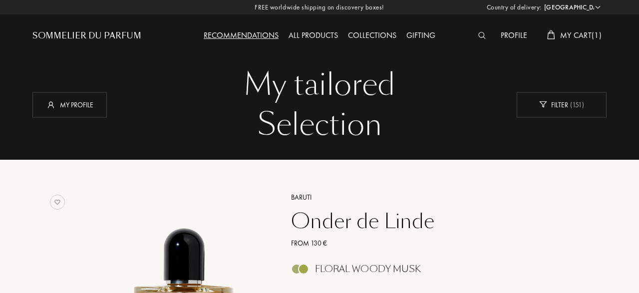
select select "DE"
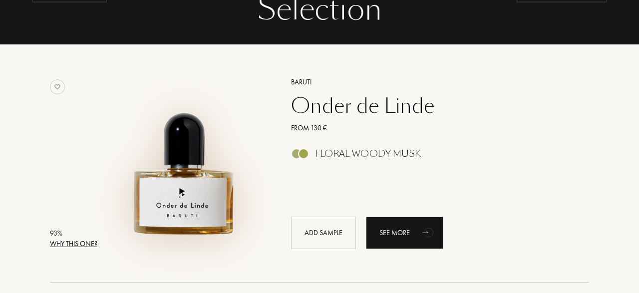
scroll to position [116, 0]
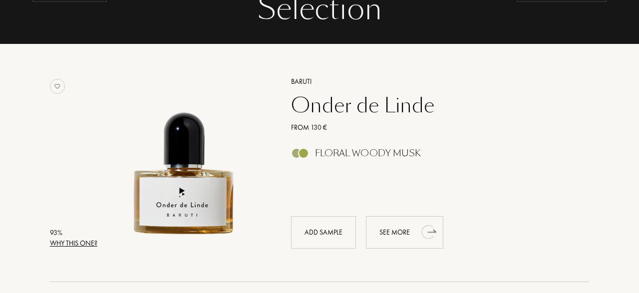
click at [412, 234] on div "See more" at bounding box center [404, 232] width 77 height 32
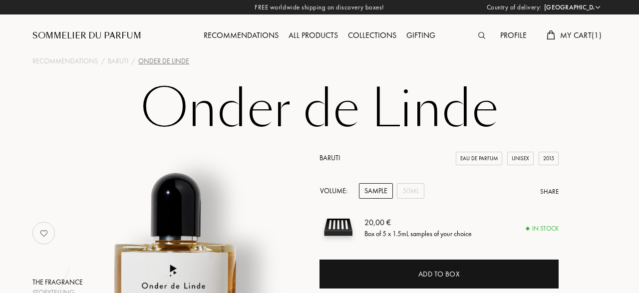
select select "DE"
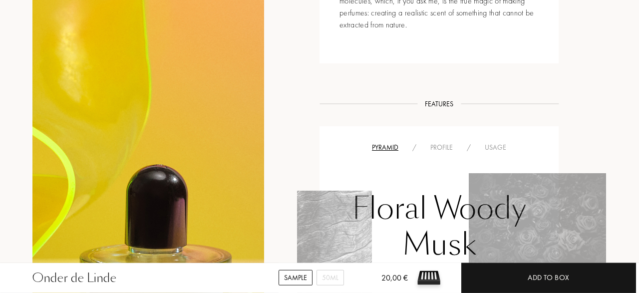
scroll to position [529, 0]
click at [436, 146] on div "Profile" at bounding box center [441, 147] width 36 height 10
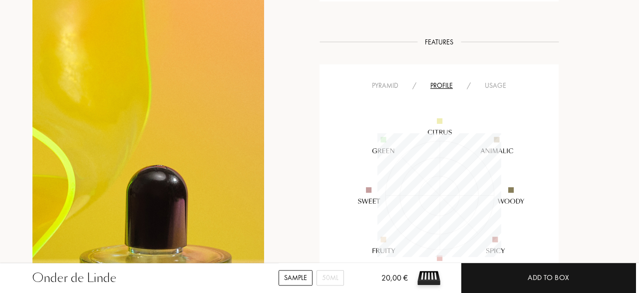
scroll to position [589, 0]
click at [392, 89] on div "Pyramid" at bounding box center [385, 87] width 40 height 10
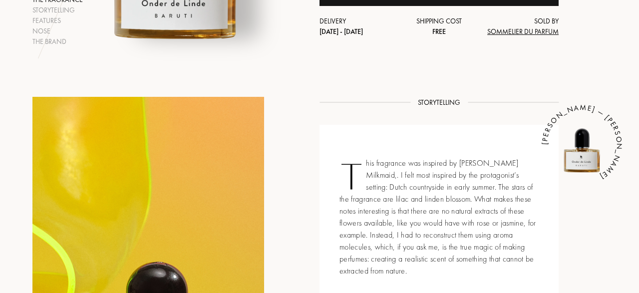
scroll to position [0, 0]
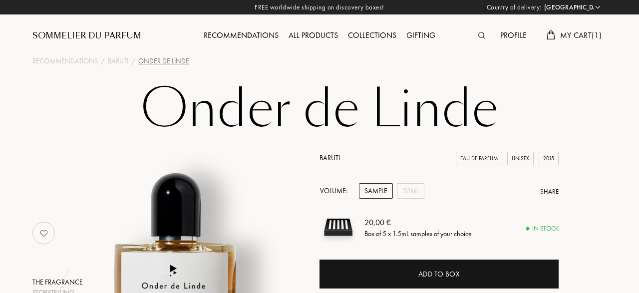
click at [512, 38] on div "Profile" at bounding box center [513, 35] width 36 height 13
click at [578, 41] on div "My Cart ( 1 )" at bounding box center [573, 35] width 65 height 13
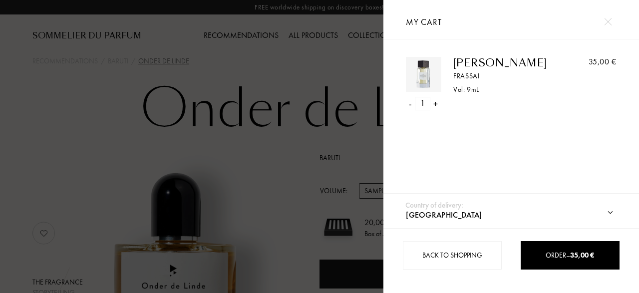
click at [436, 102] on div "+" at bounding box center [435, 103] width 4 height 13
click at [411, 106] on div "-" at bounding box center [410, 103] width 3 height 13
click at [271, 196] on div at bounding box center [191, 146] width 383 height 293
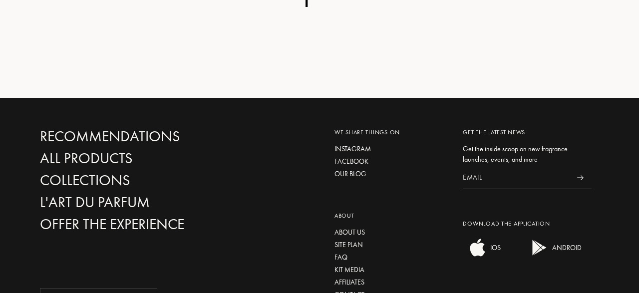
scroll to position [1795, 0]
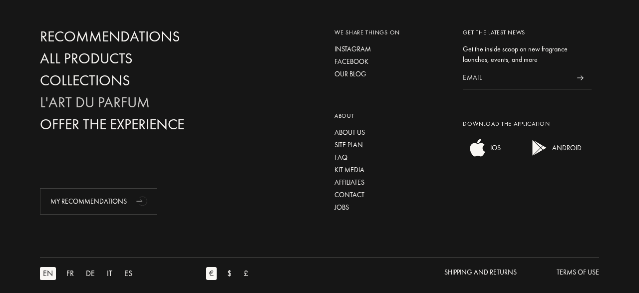
click at [135, 97] on div "L'Art du Parfum" at bounding box center [128, 102] width 176 height 17
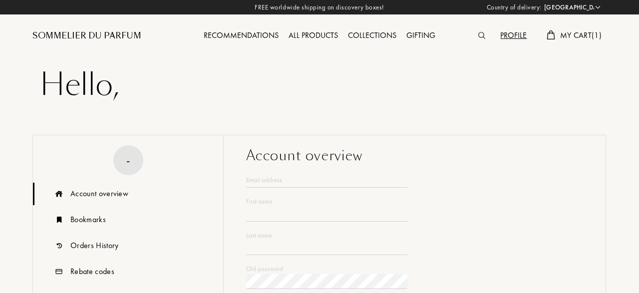
select select "DE"
type input "Katharina"
type input "Baluzkich"
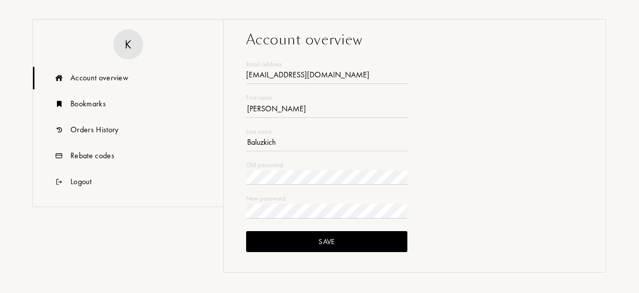
scroll to position [156, 0]
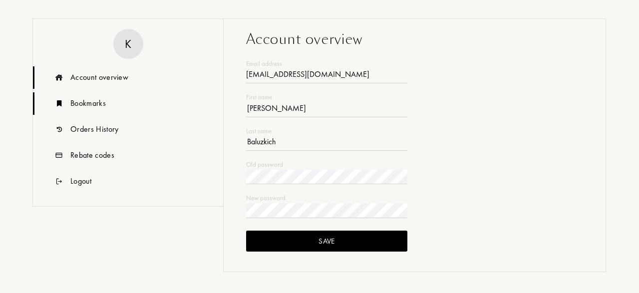
click at [87, 99] on div "Bookmarks" at bounding box center [87, 103] width 35 height 12
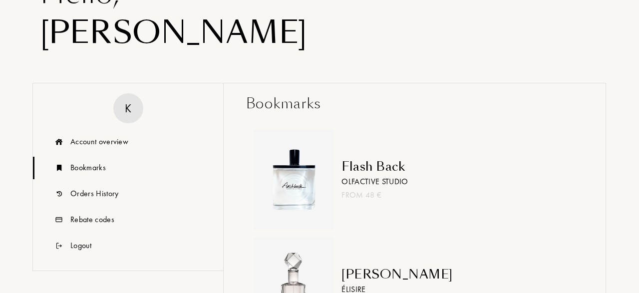
scroll to position [0, 0]
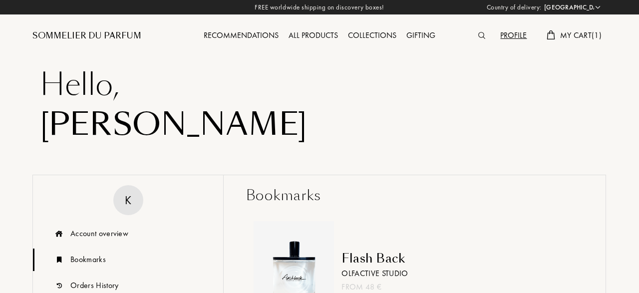
click at [479, 34] on img at bounding box center [481, 35] width 7 height 7
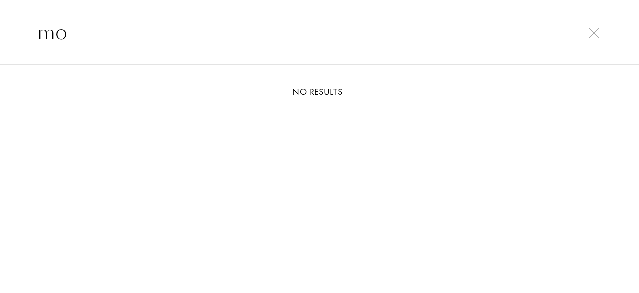
type input "m"
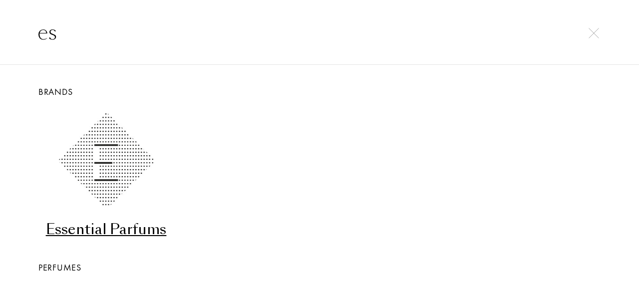
type input "e"
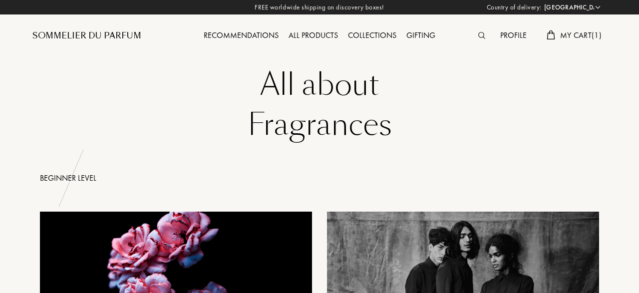
select select "DE"
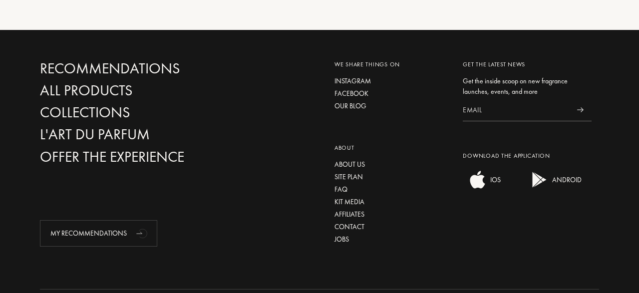
scroll to position [3603, 0]
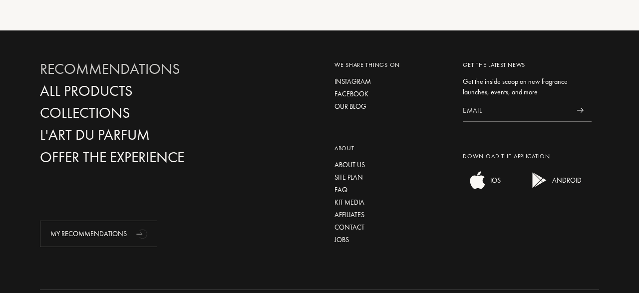
click at [155, 60] on div "Recommendations" at bounding box center [128, 68] width 176 height 17
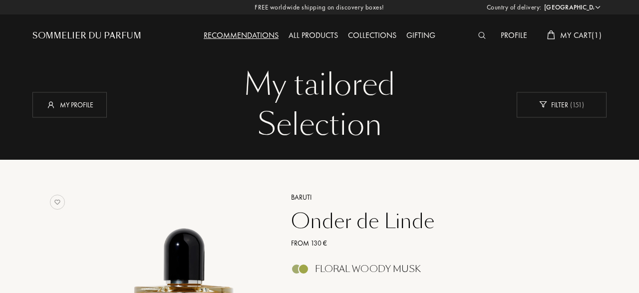
select select "DE"
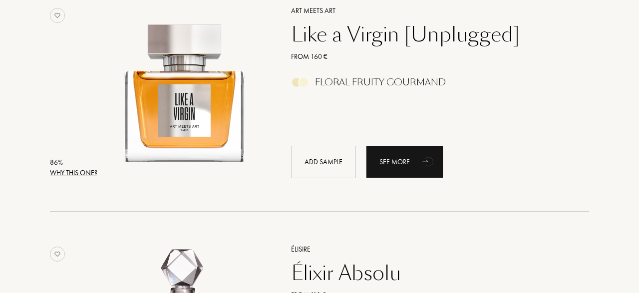
scroll to position [1382, 0]
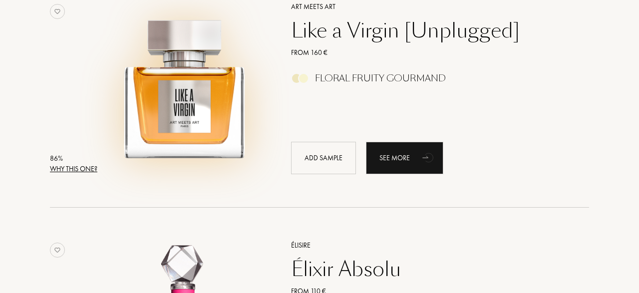
click at [155, 47] on img at bounding box center [184, 83] width 166 height 166
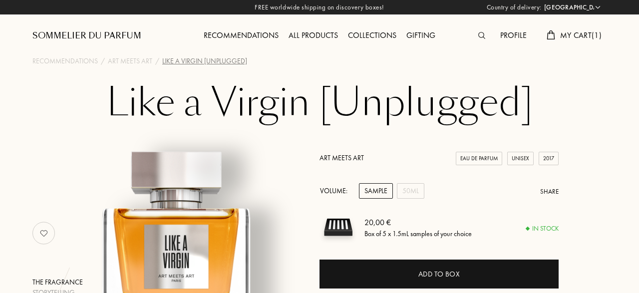
select select "DE"
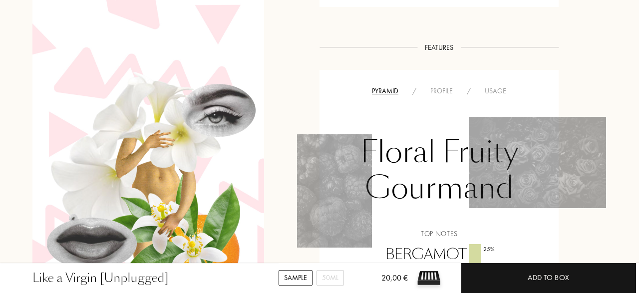
scroll to position [659, 0]
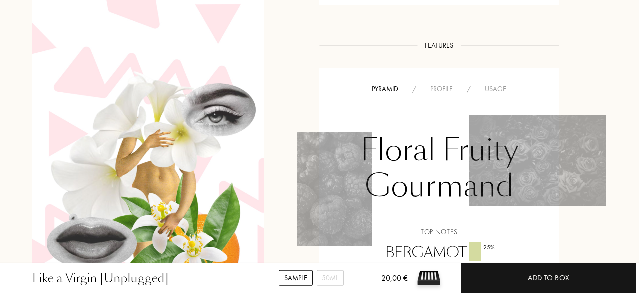
click at [441, 92] on div "Profile" at bounding box center [441, 89] width 36 height 10
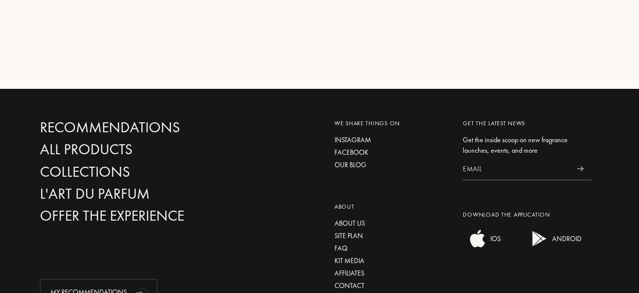
scroll to position [1833, 0]
